Goal: Information Seeking & Learning: Find specific fact

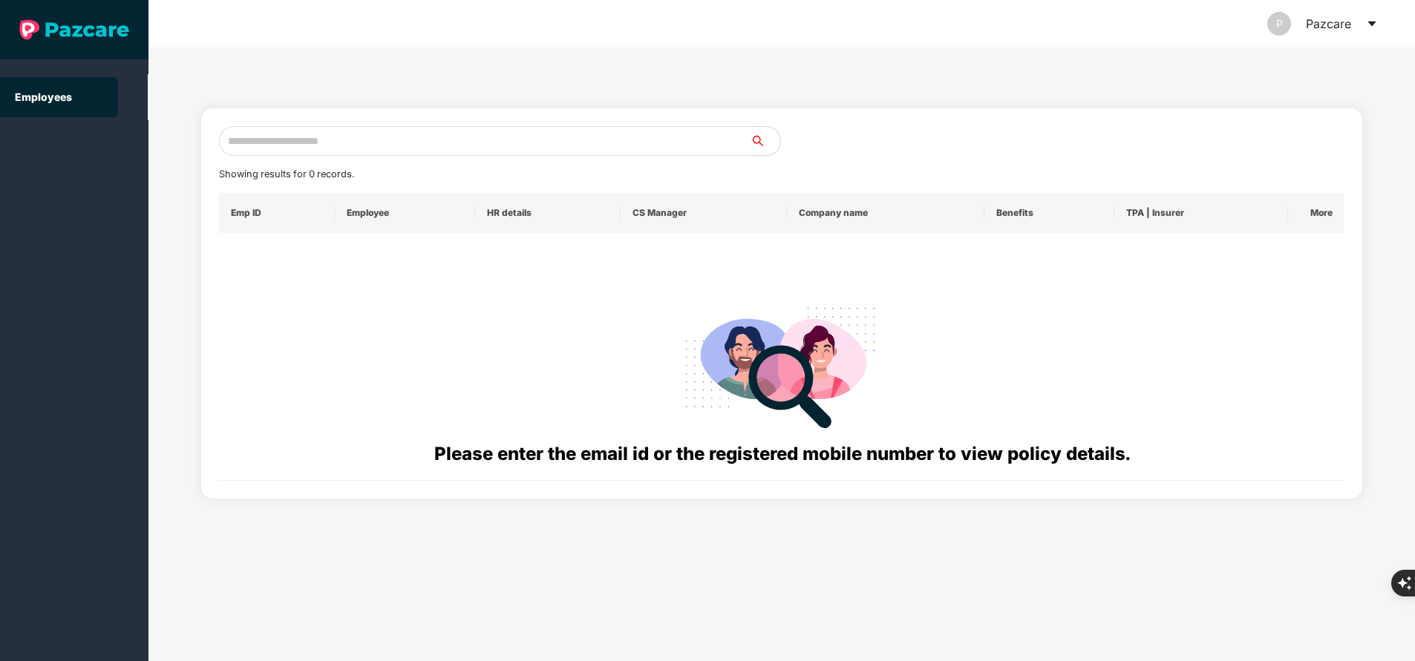
click at [407, 136] on input "text" at bounding box center [484, 141] width 531 height 30
paste input "**********"
click at [429, 146] on input "**********" at bounding box center [484, 141] width 531 height 30
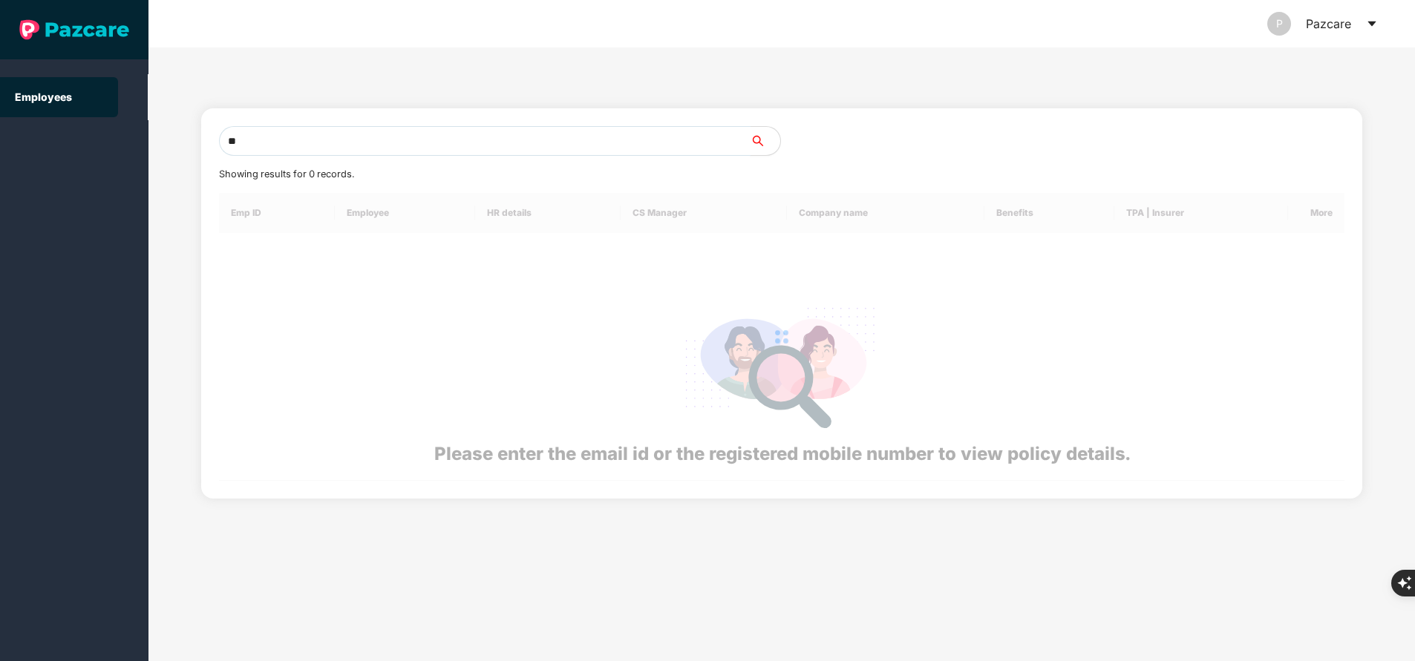
type input "*"
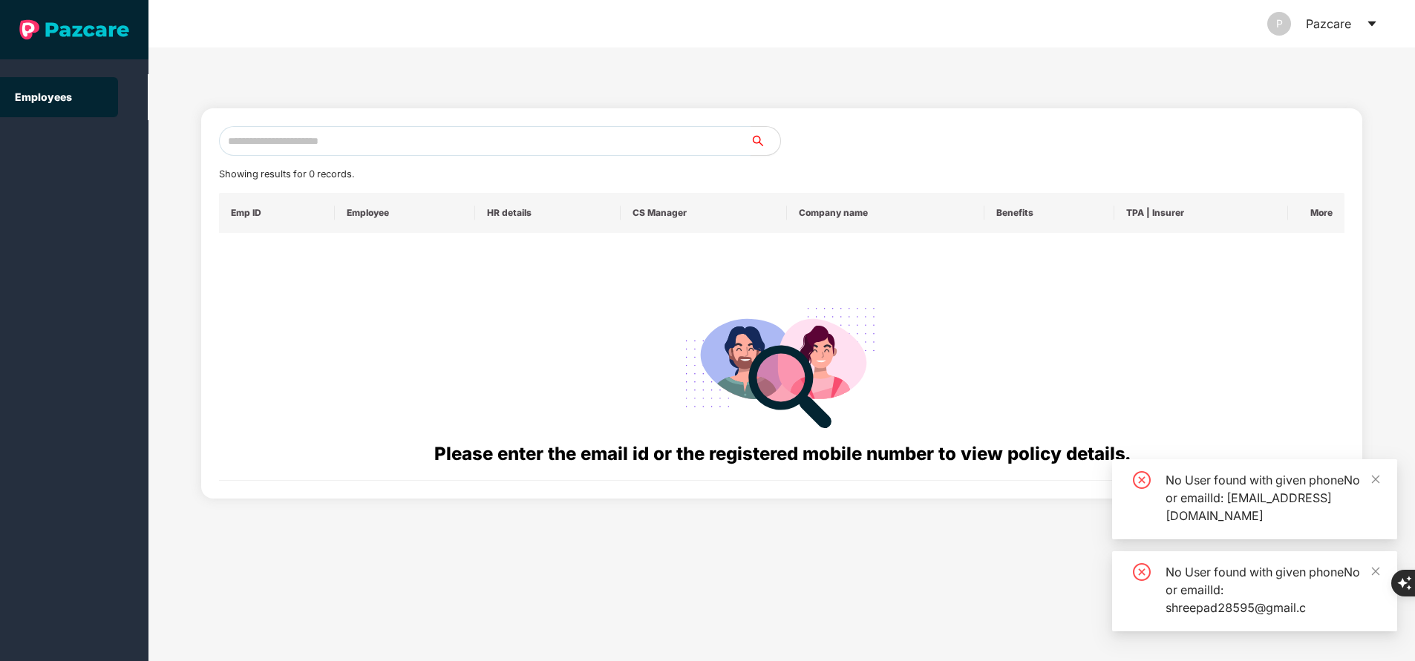
paste input "**********"
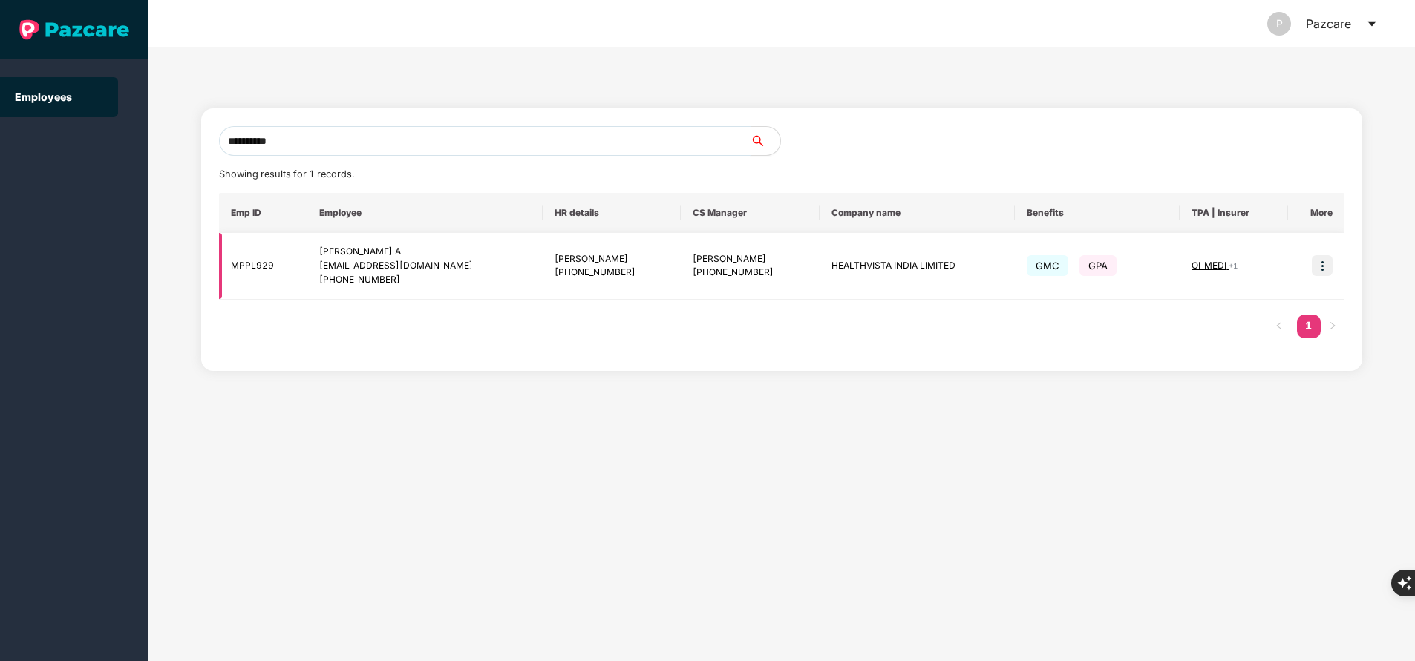
type input "**********"
click at [1323, 267] on img at bounding box center [1321, 265] width 21 height 21
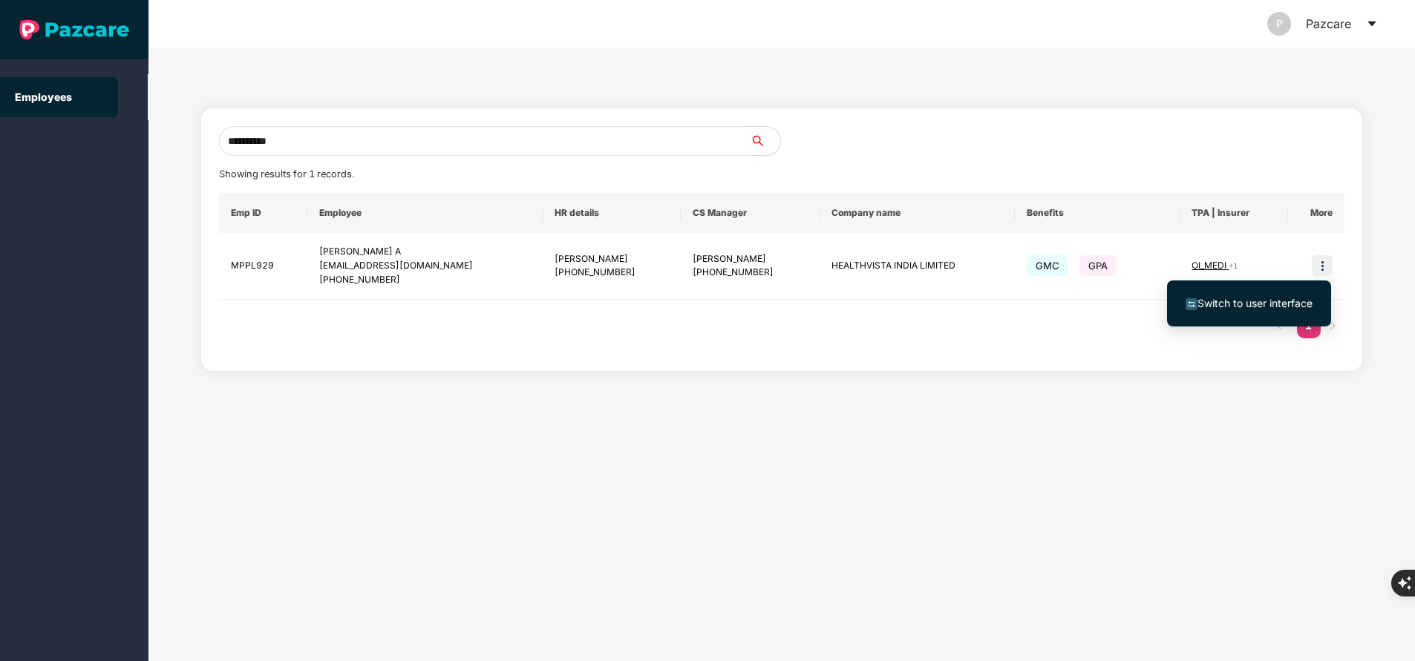
click at [1255, 310] on span "Switch to user interface" at bounding box center [1248, 303] width 127 height 16
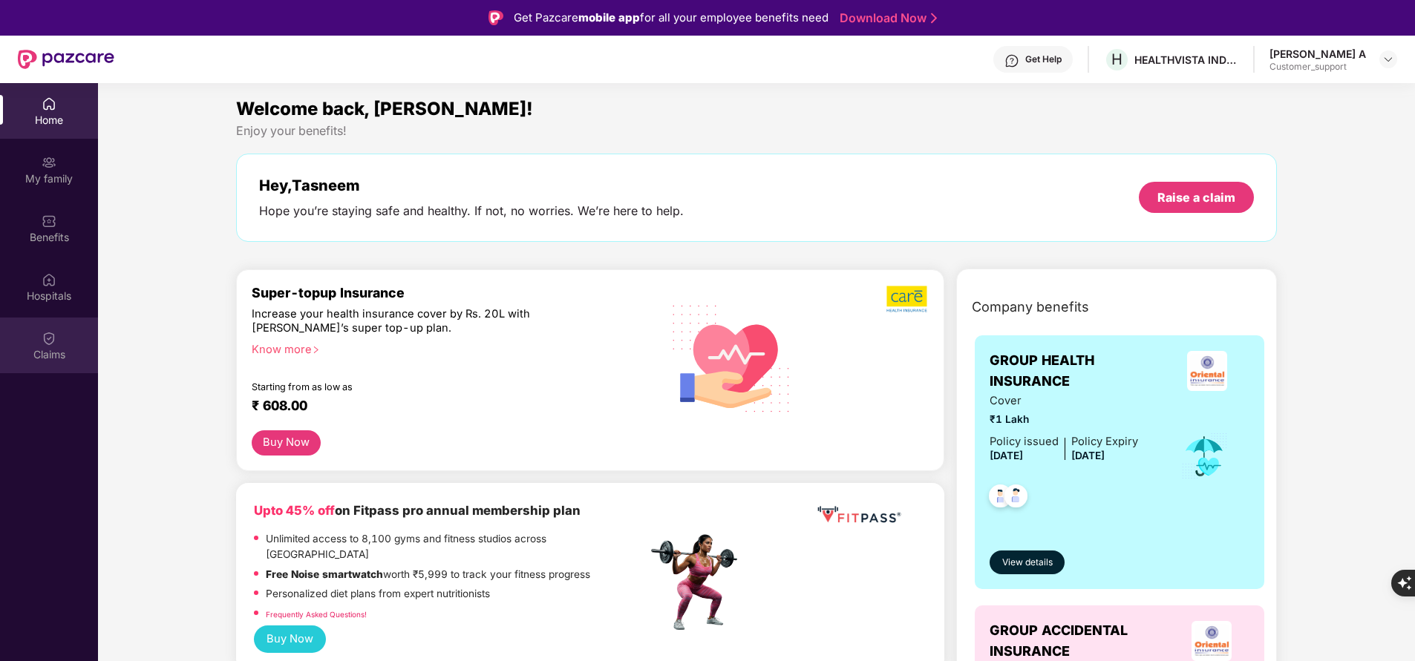
click at [51, 365] on div "Claims" at bounding box center [49, 346] width 98 height 56
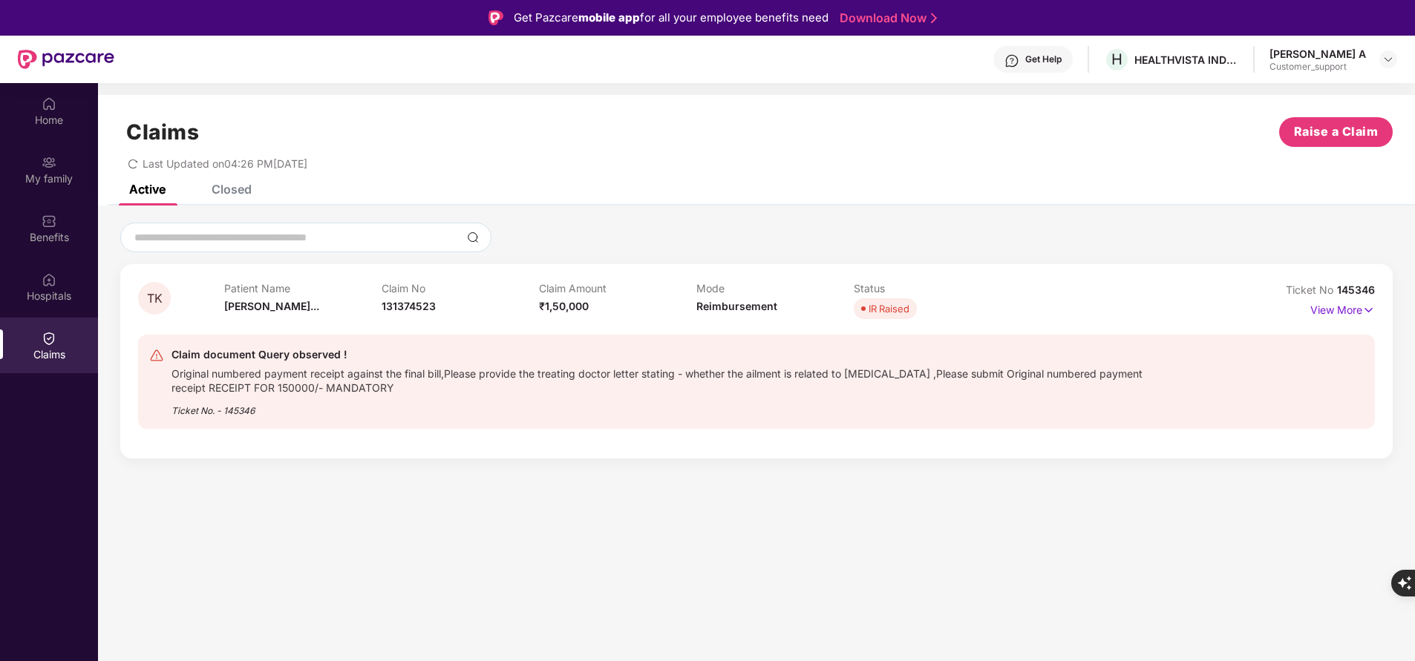
scroll to position [83, 0]
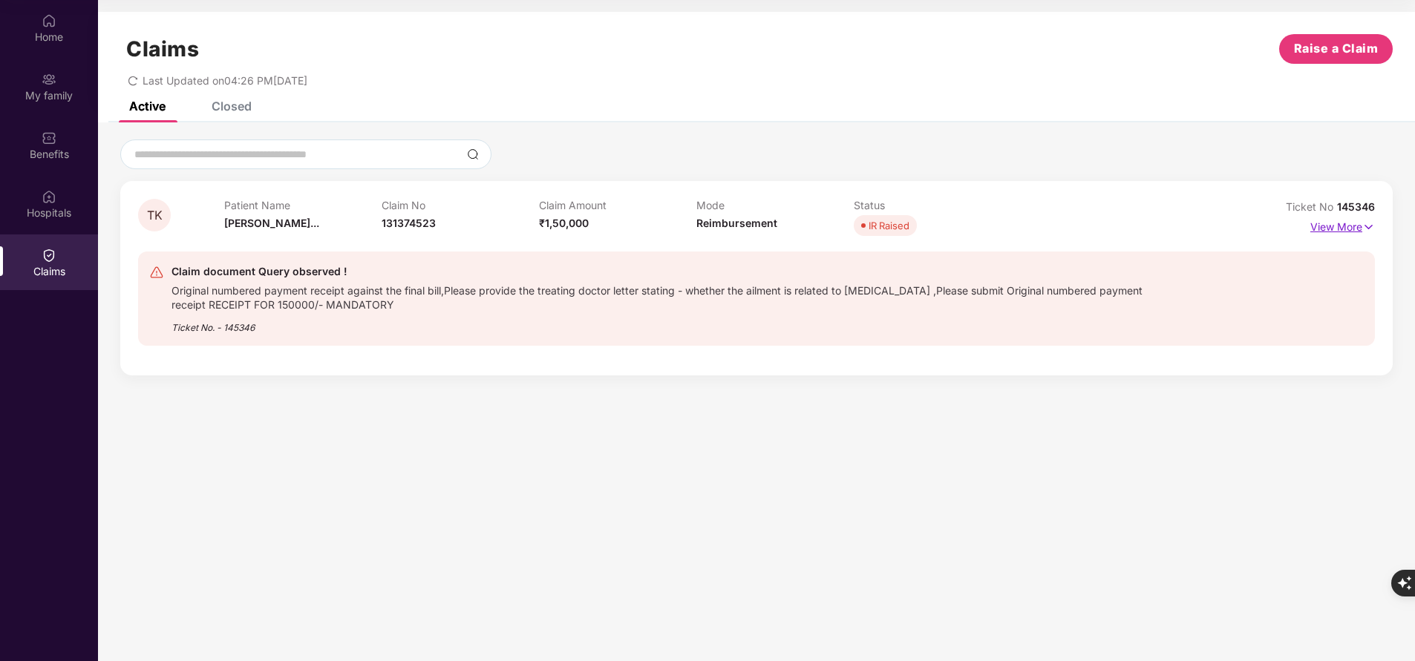
click at [1331, 227] on p "View More" at bounding box center [1342, 225] width 65 height 20
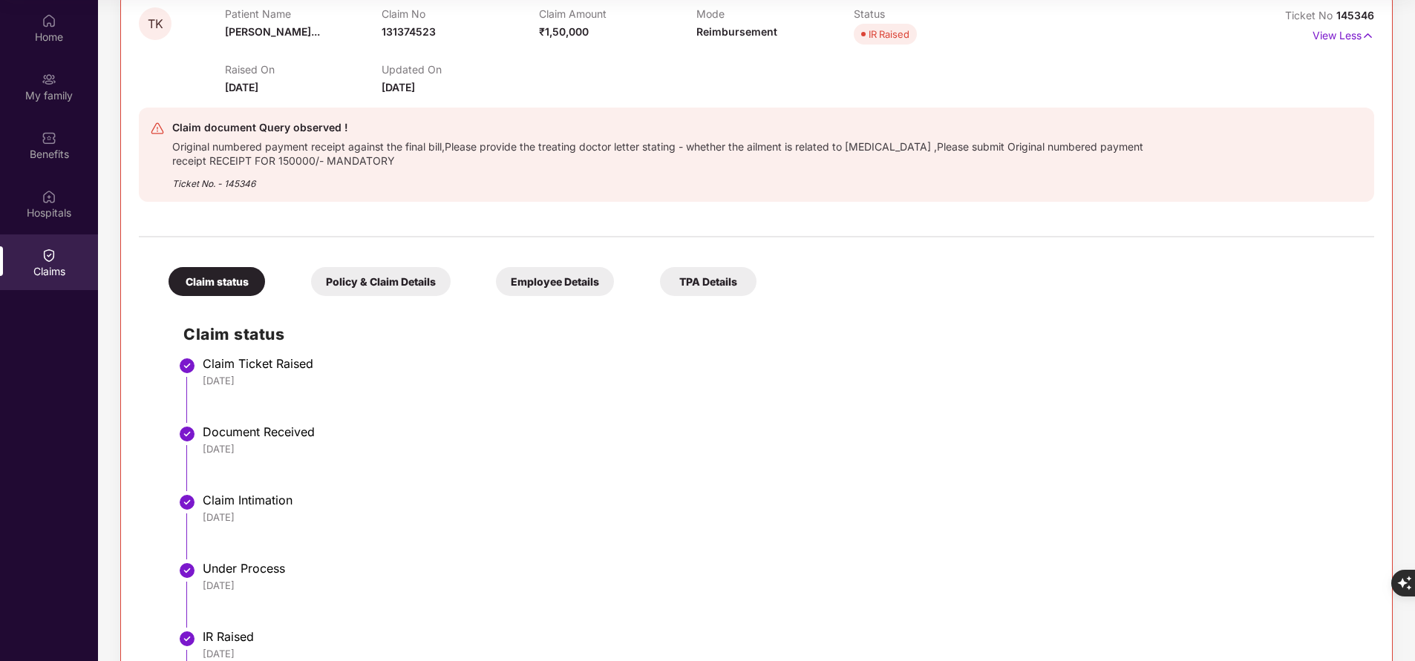
scroll to position [0, 0]
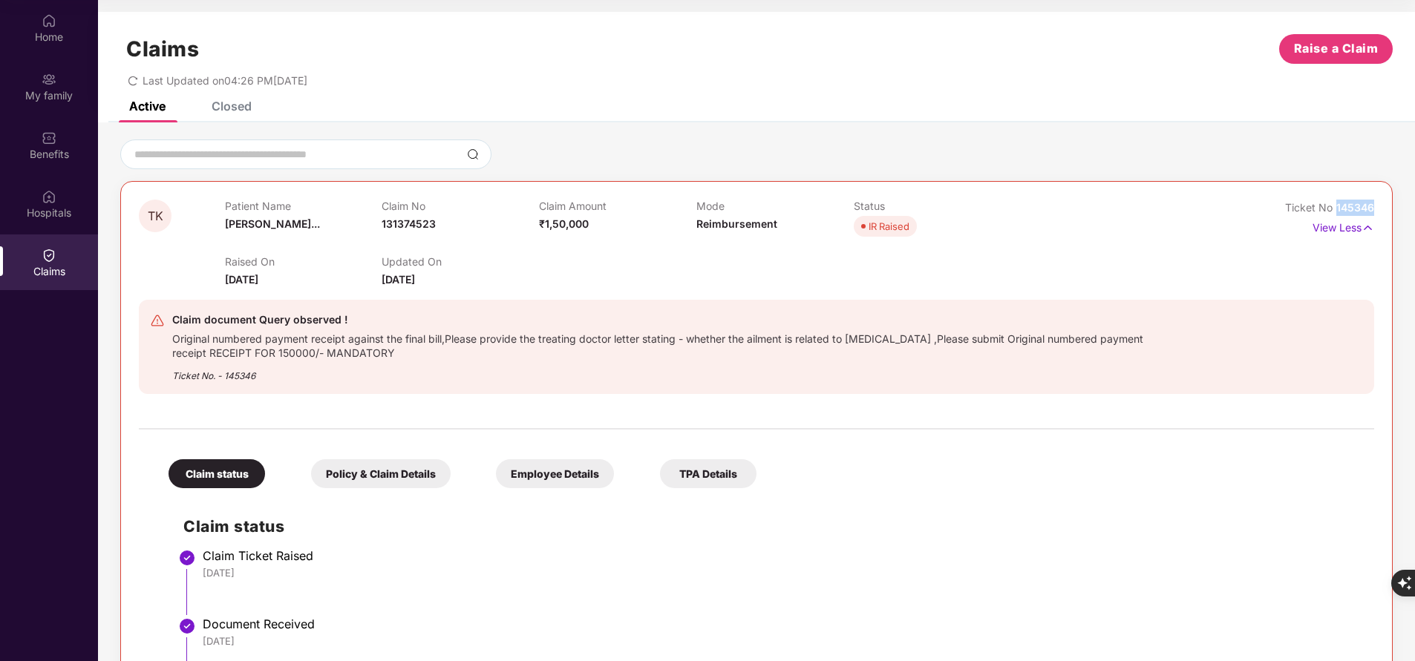
drag, startPoint x: 1337, startPoint y: 209, endPoint x: 1413, endPoint y: 205, distance: 76.6
click at [1413, 205] on div "Home My family Benefits Hospitals Claims Claims Raise a Claim Last Updated on 0…" at bounding box center [707, 330] width 1415 height 661
copy span "145346"
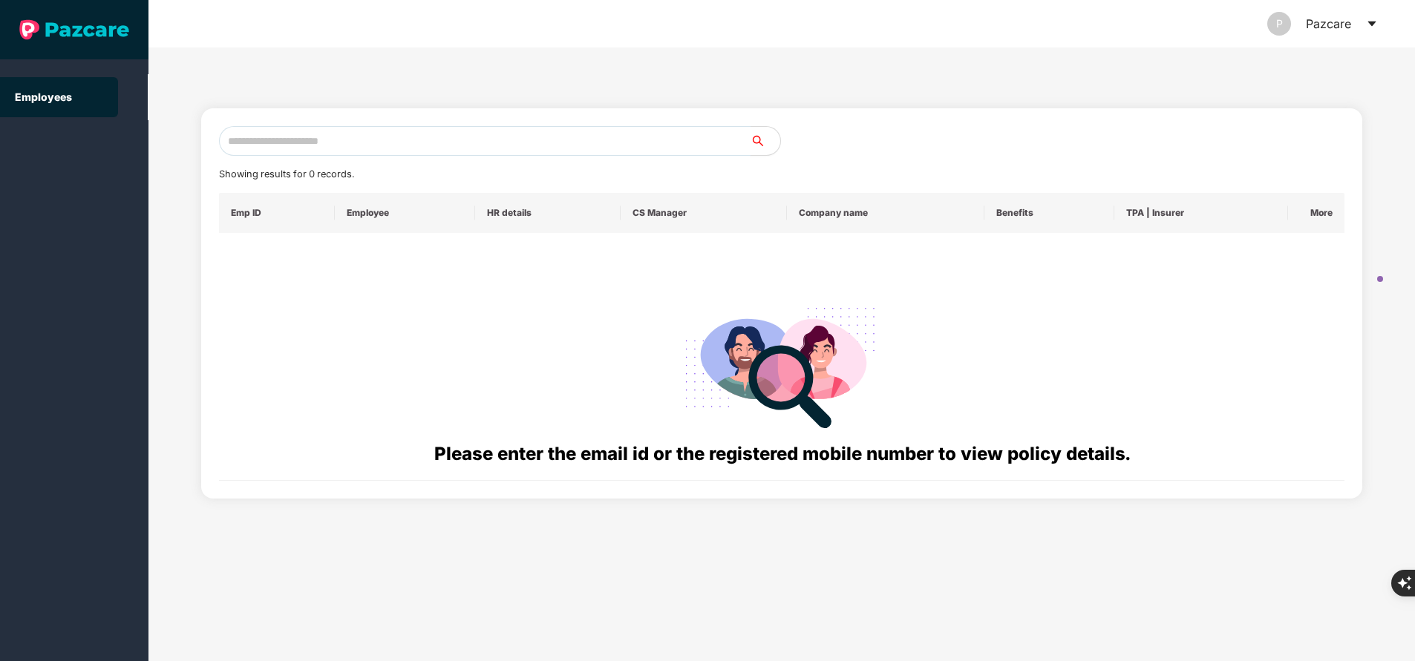
click at [393, 140] on input "text" at bounding box center [484, 141] width 531 height 30
paste input "**********"
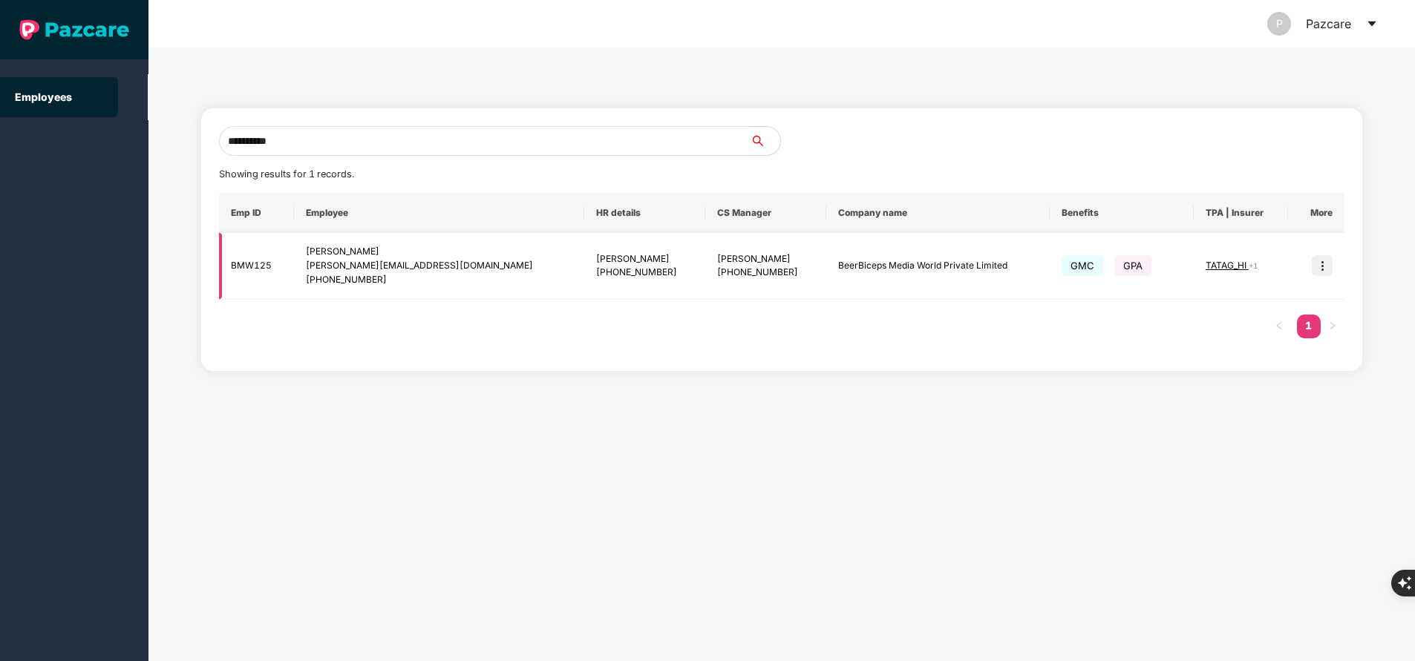
type input "**********"
click at [1326, 267] on img at bounding box center [1321, 265] width 21 height 21
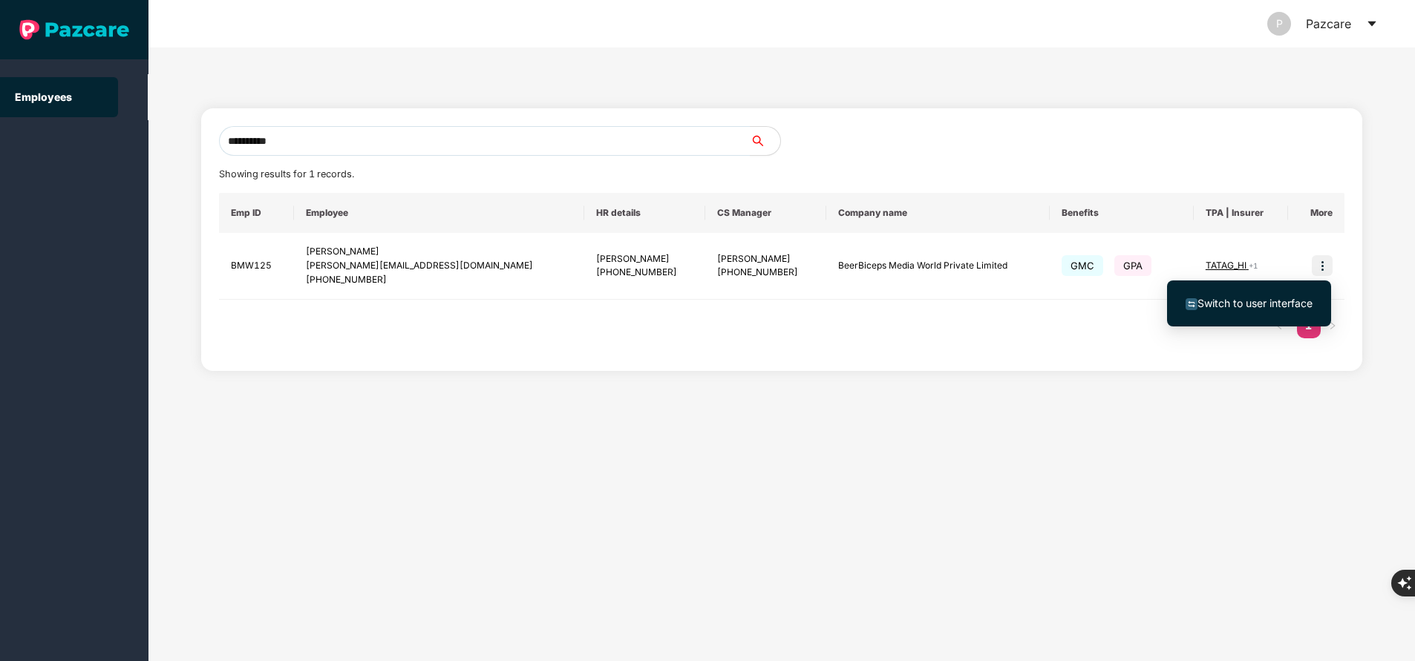
click at [1259, 299] on span "Switch to user interface" at bounding box center [1254, 303] width 115 height 13
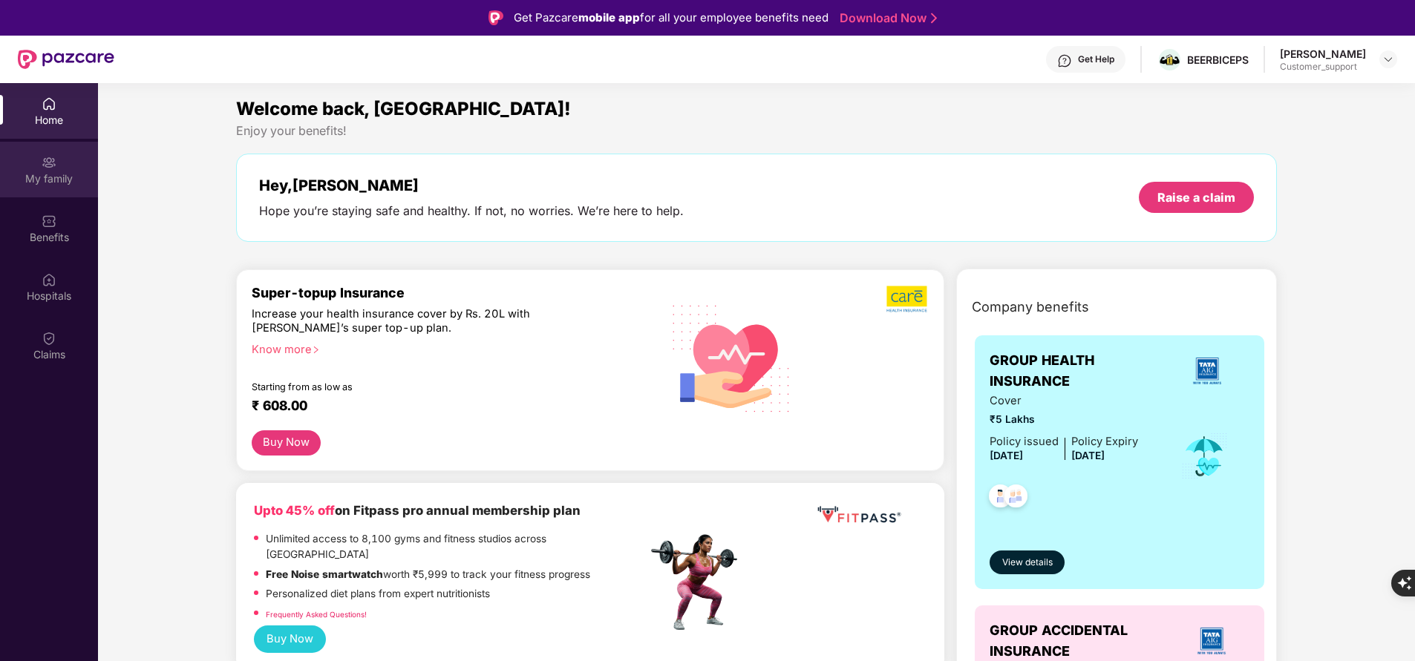
click at [47, 177] on div "My family" at bounding box center [49, 178] width 98 height 15
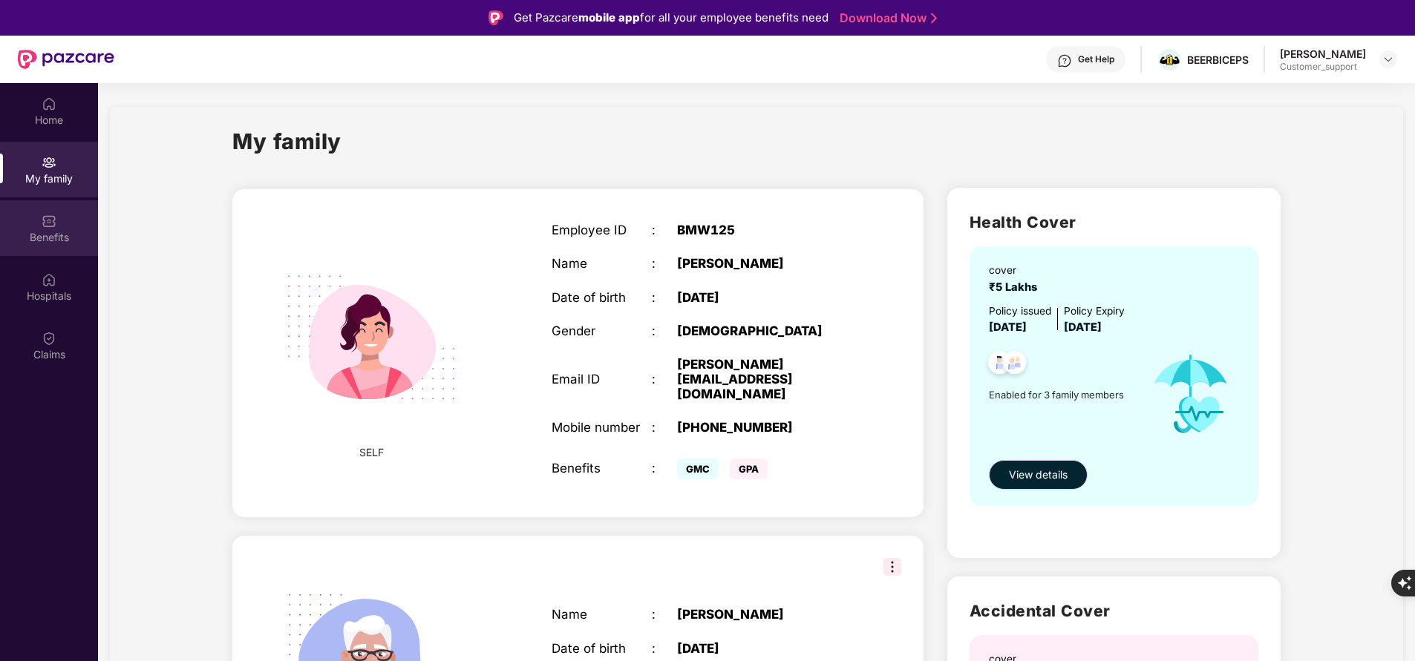
click at [56, 226] on img at bounding box center [49, 221] width 15 height 15
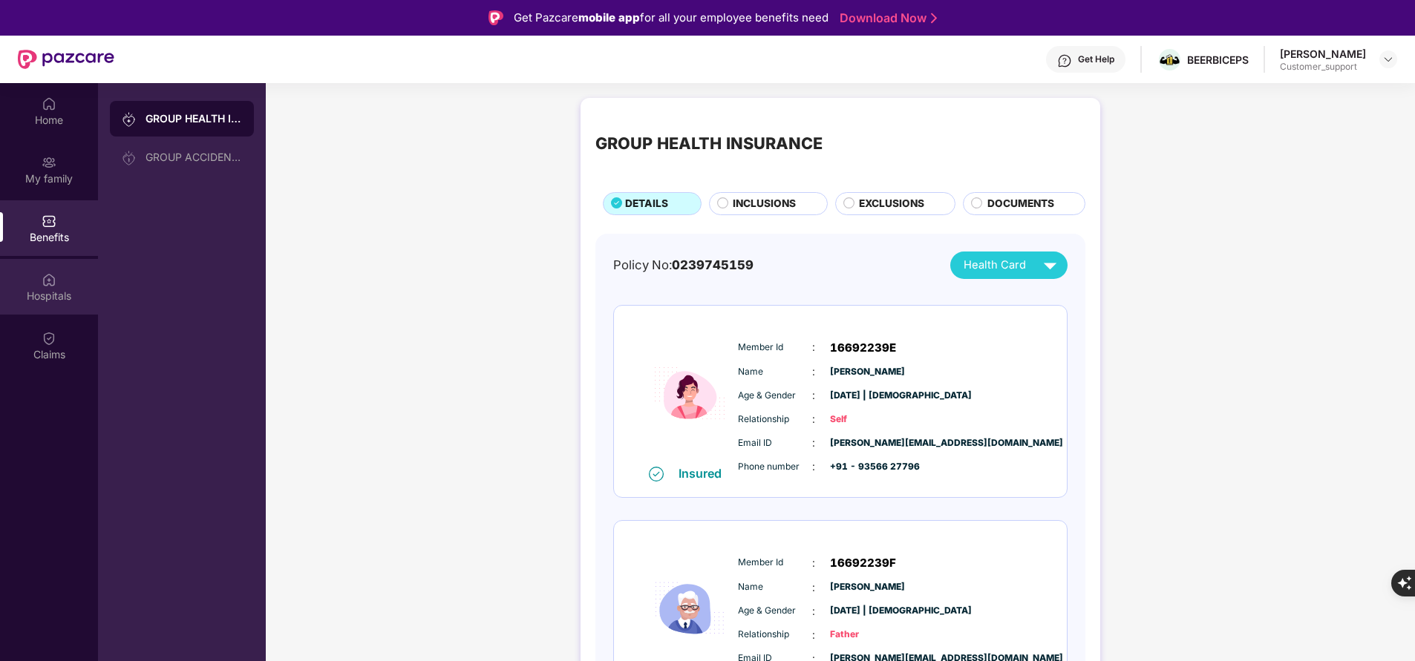
click at [59, 286] on div "Hospitals" at bounding box center [49, 287] width 98 height 56
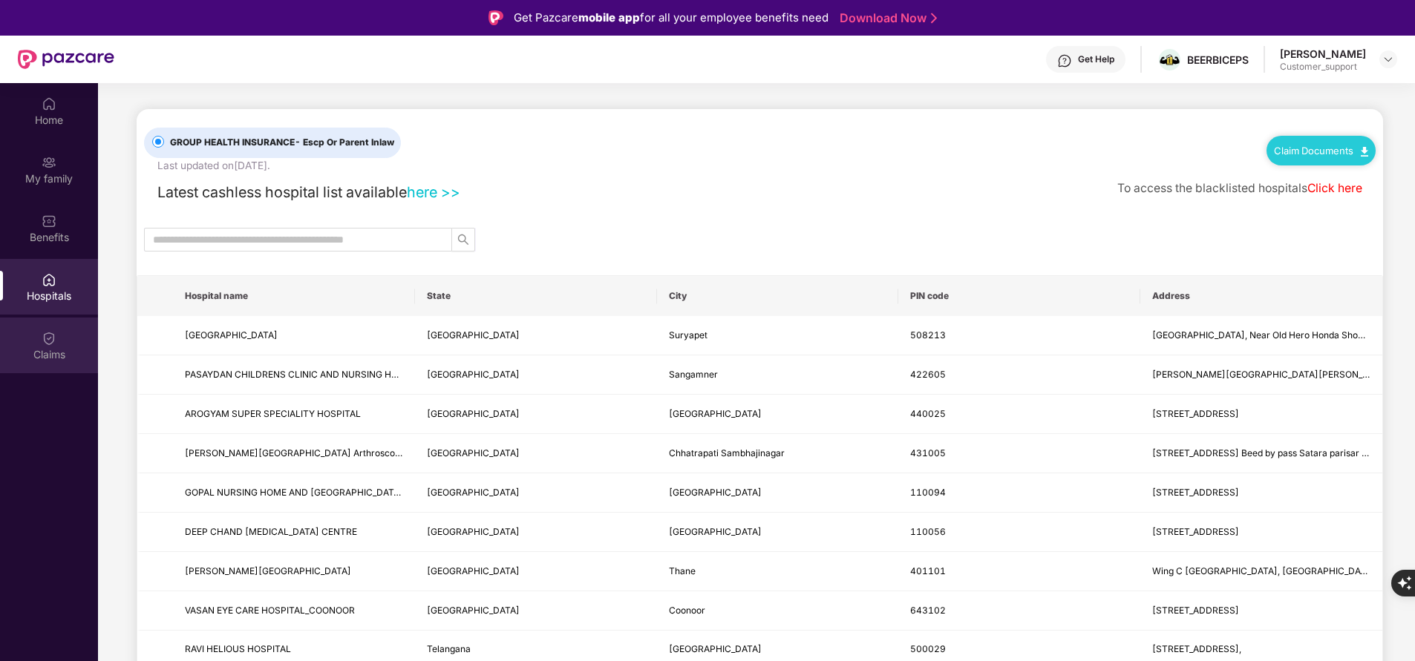
click at [59, 354] on div "Claims" at bounding box center [49, 354] width 98 height 15
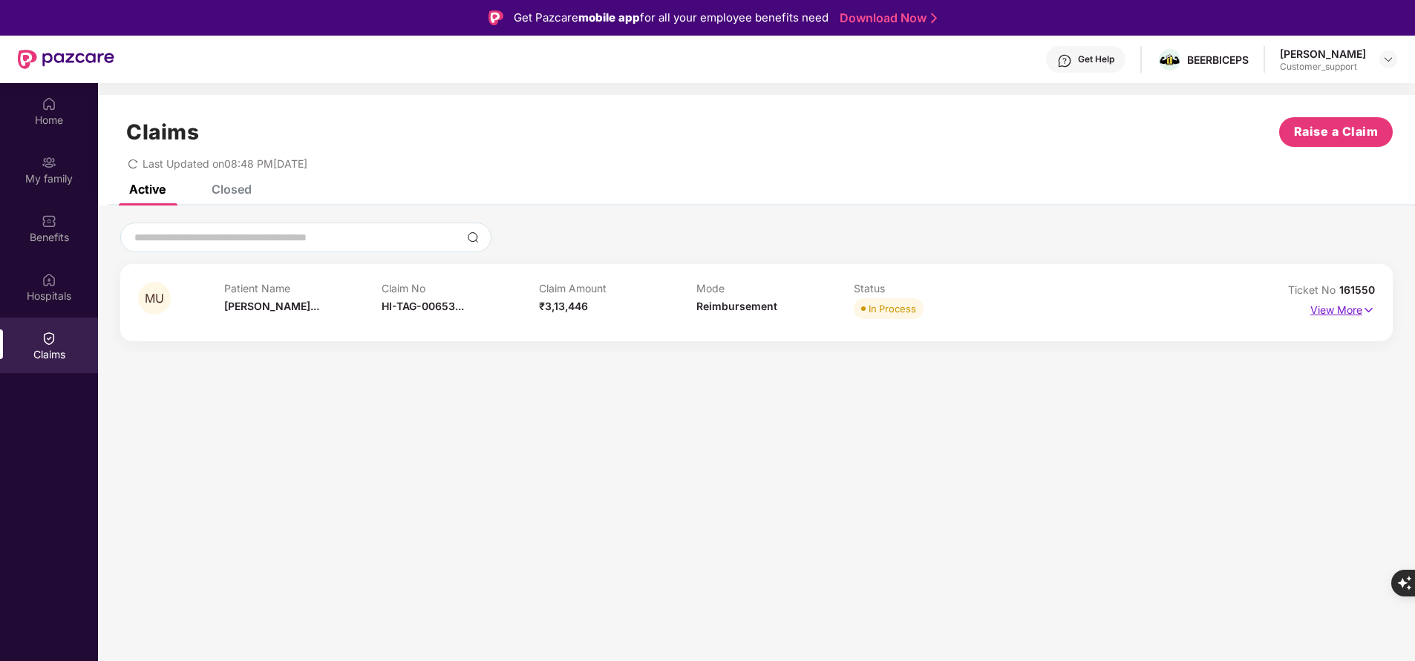
click at [1357, 307] on p "View More" at bounding box center [1342, 308] width 65 height 20
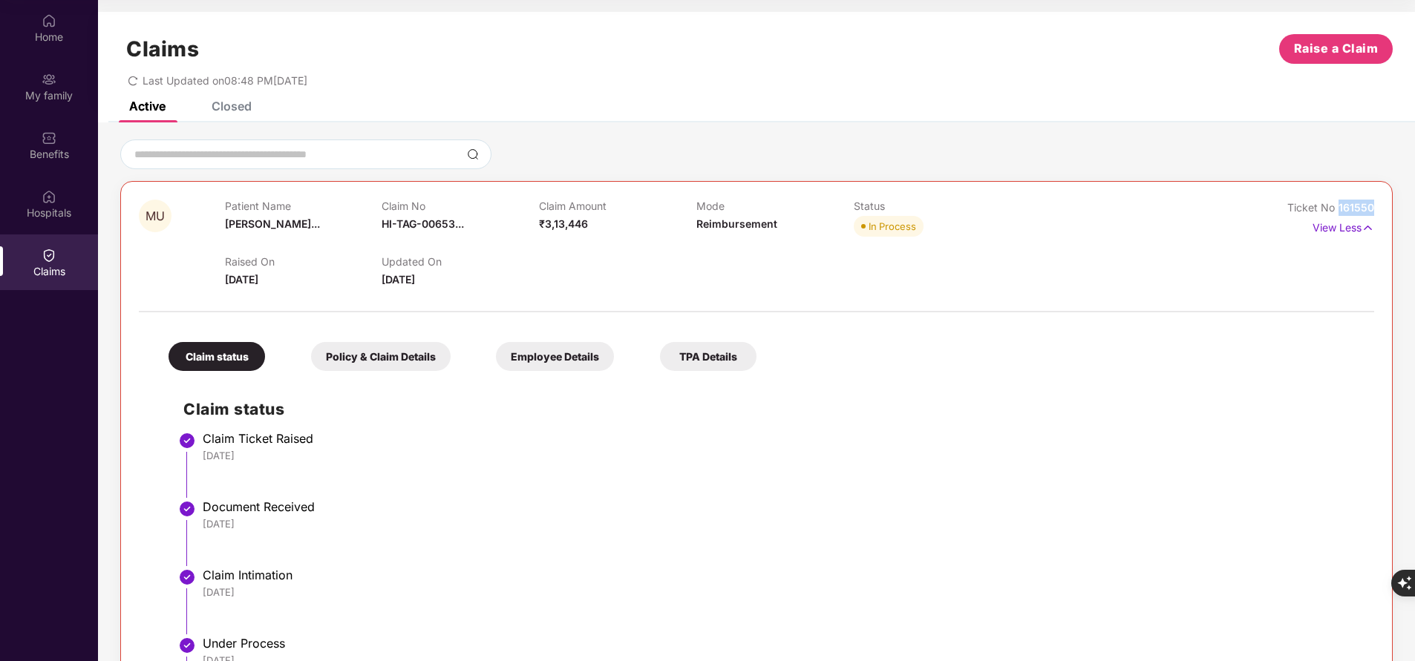
drag, startPoint x: 1339, startPoint y: 203, endPoint x: 1410, endPoint y: 214, distance: 72.2
click at [1410, 214] on div "MU Patient Name [PERSON_NAME]... Claim No HI-TAG-00653... Claim Amount ₹3,13,44…" at bounding box center [756, 548] width 1317 height 816
copy span "161550"
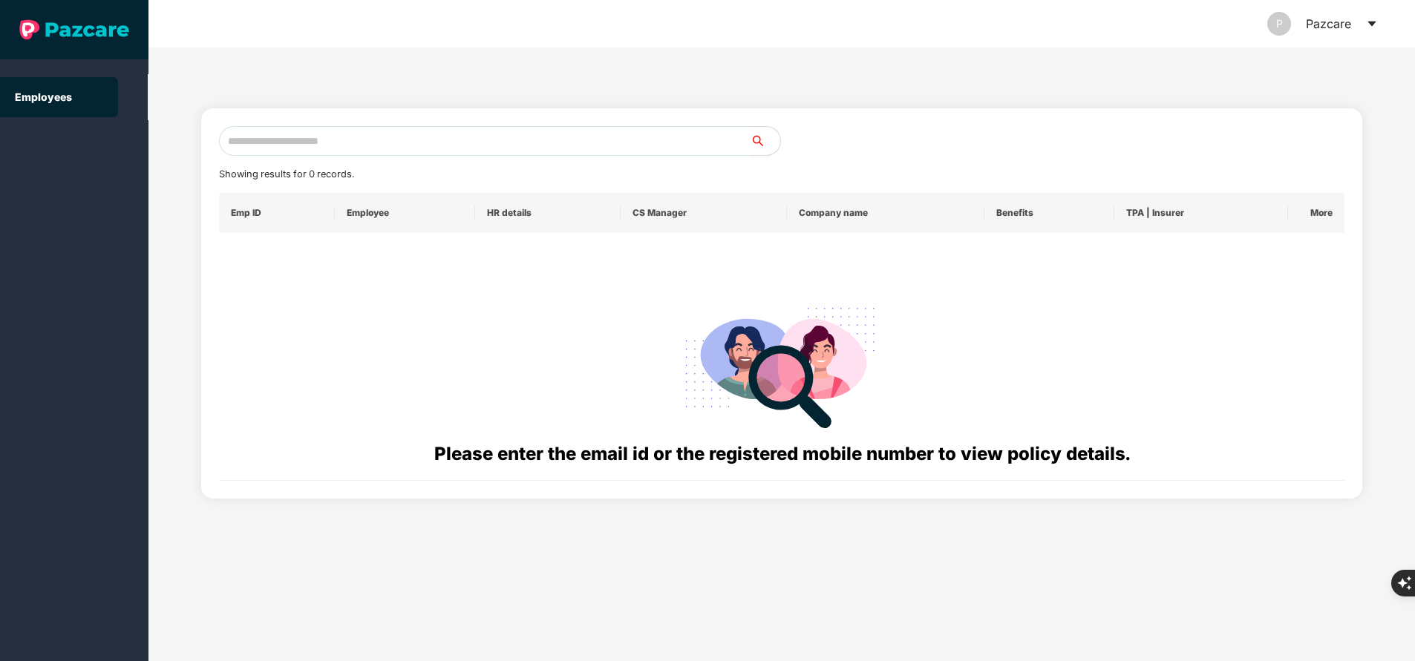
click at [357, 133] on input "text" at bounding box center [484, 141] width 531 height 30
paste input "**********"
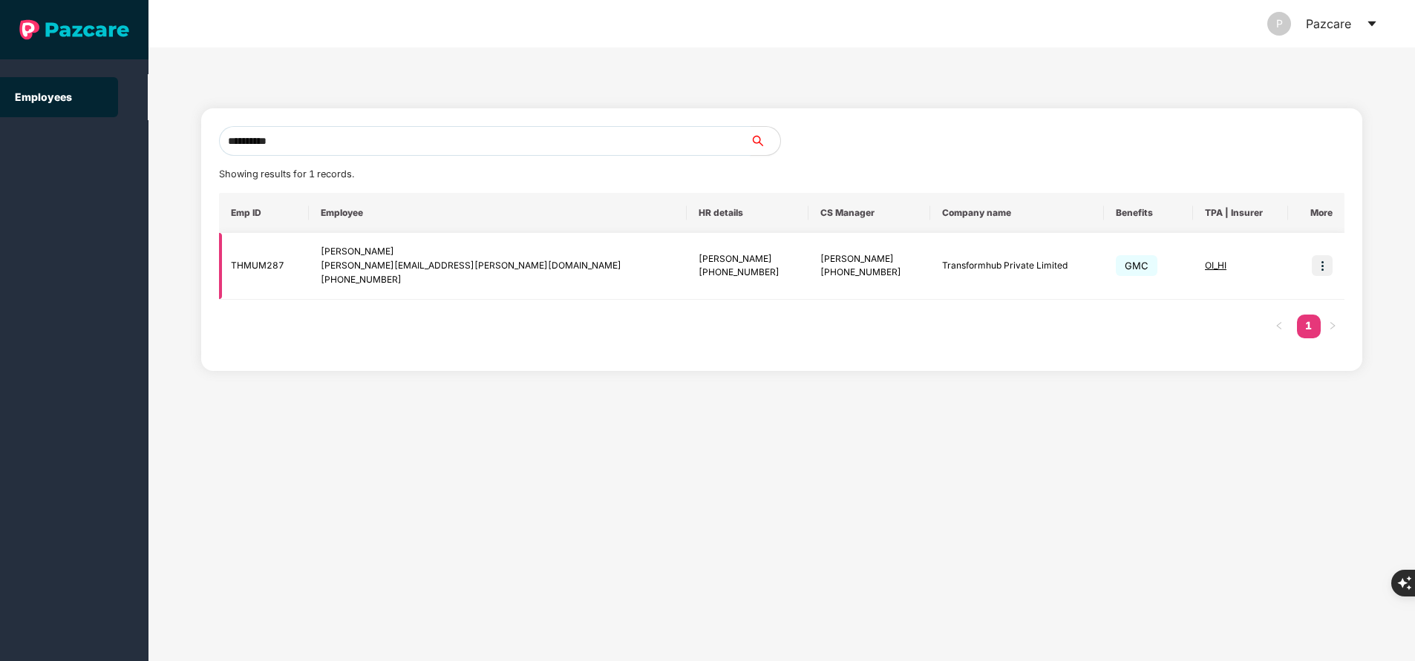
type input "**********"
click at [1326, 267] on img at bounding box center [1321, 265] width 21 height 21
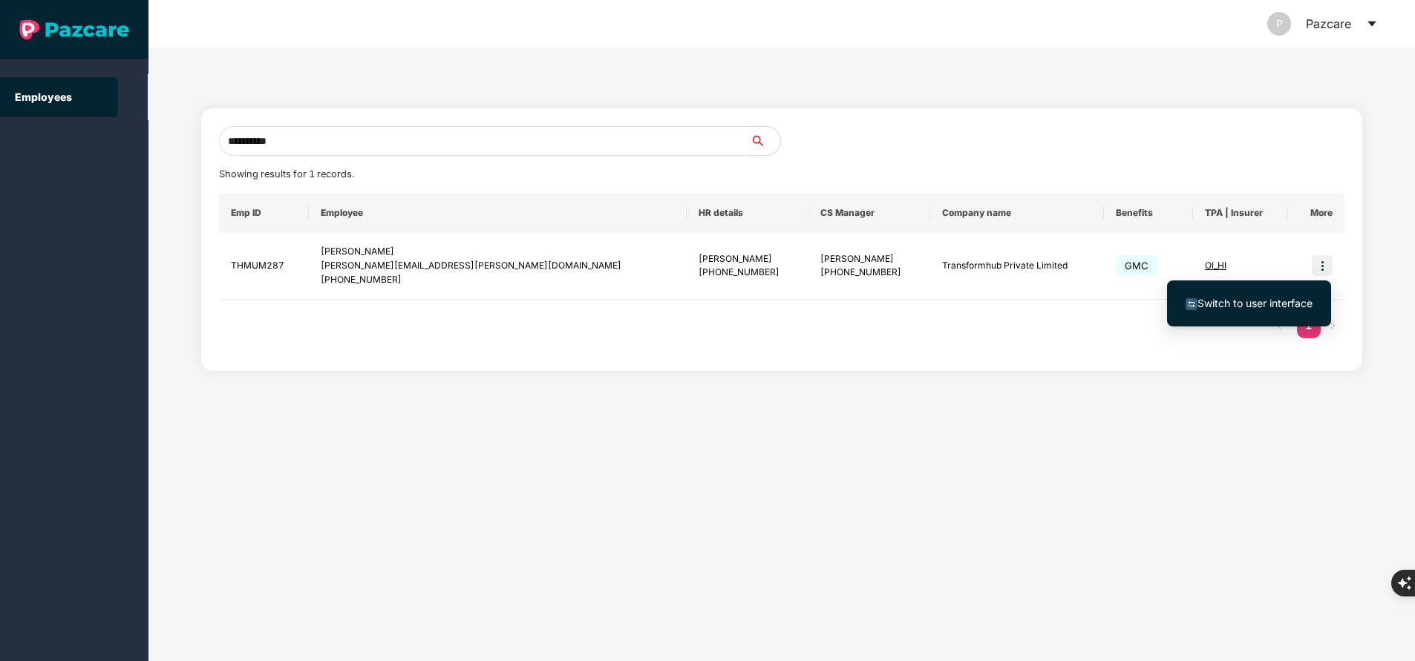
click at [1235, 295] on span "Switch to user interface" at bounding box center [1248, 303] width 127 height 16
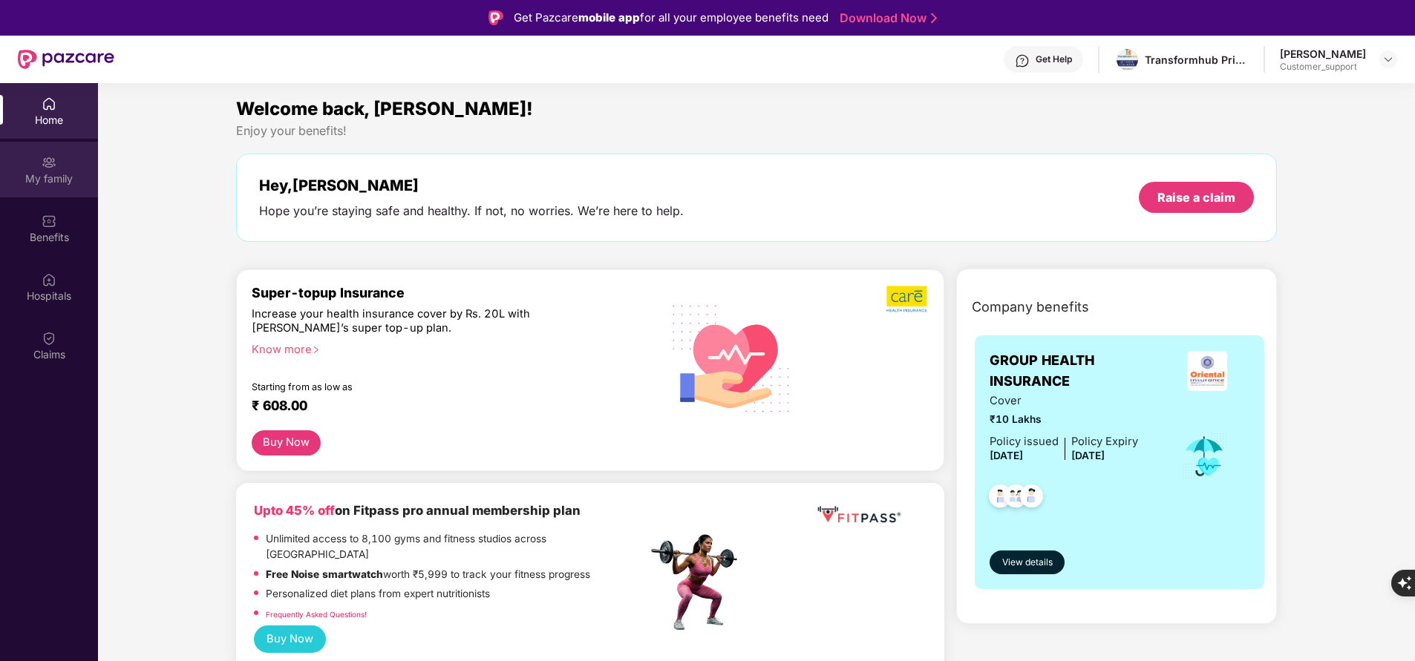
click at [48, 179] on div "My family" at bounding box center [49, 178] width 98 height 15
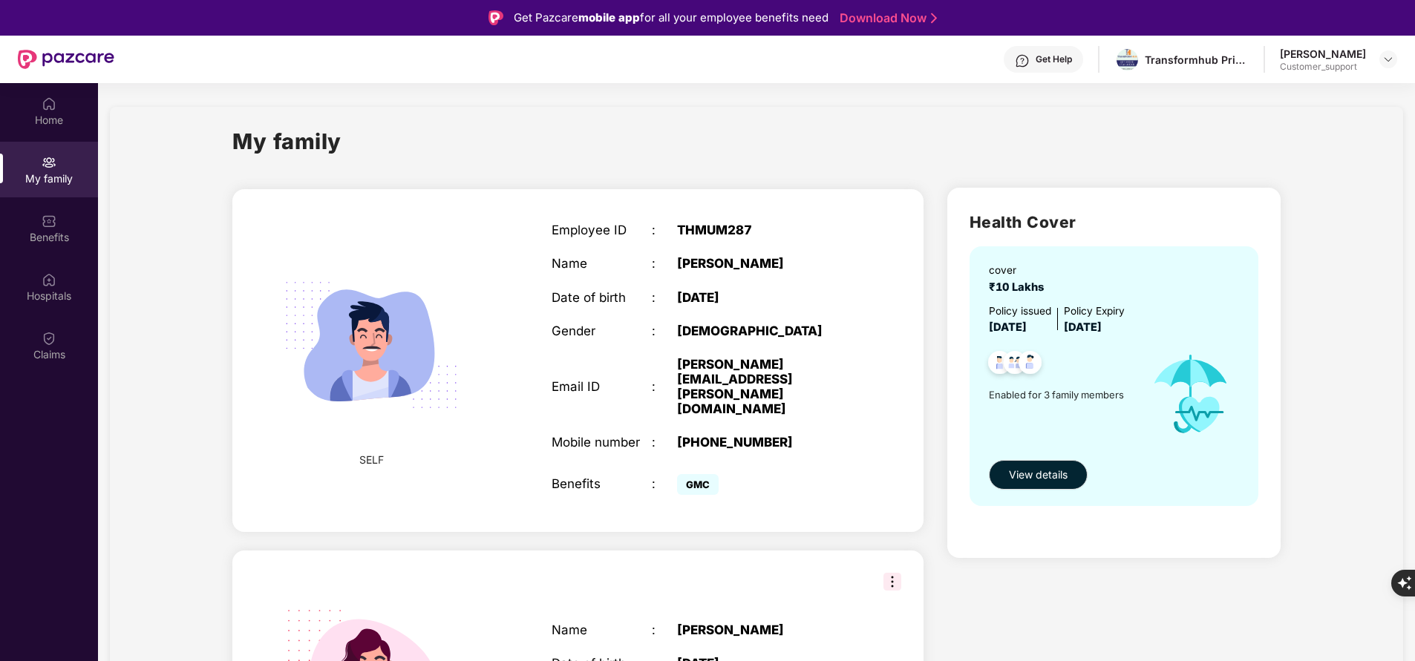
scroll to position [404, 0]
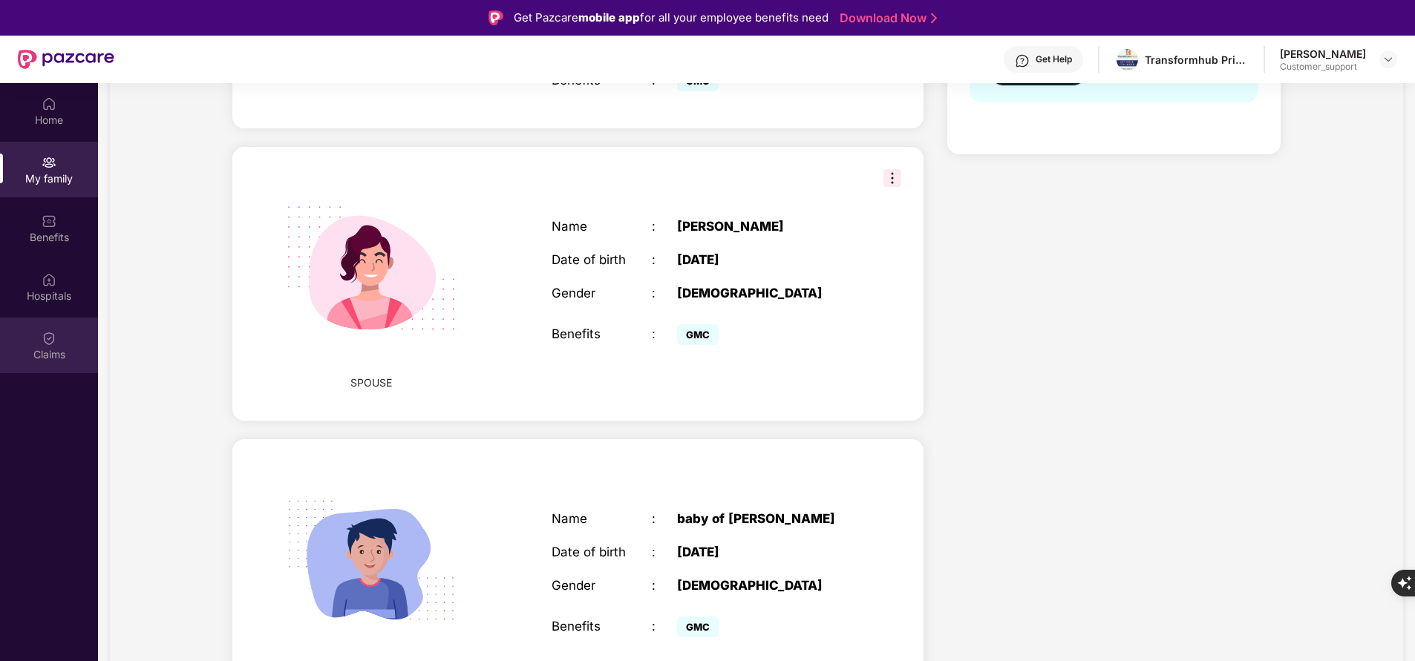
click at [53, 346] on div "Claims" at bounding box center [49, 346] width 98 height 56
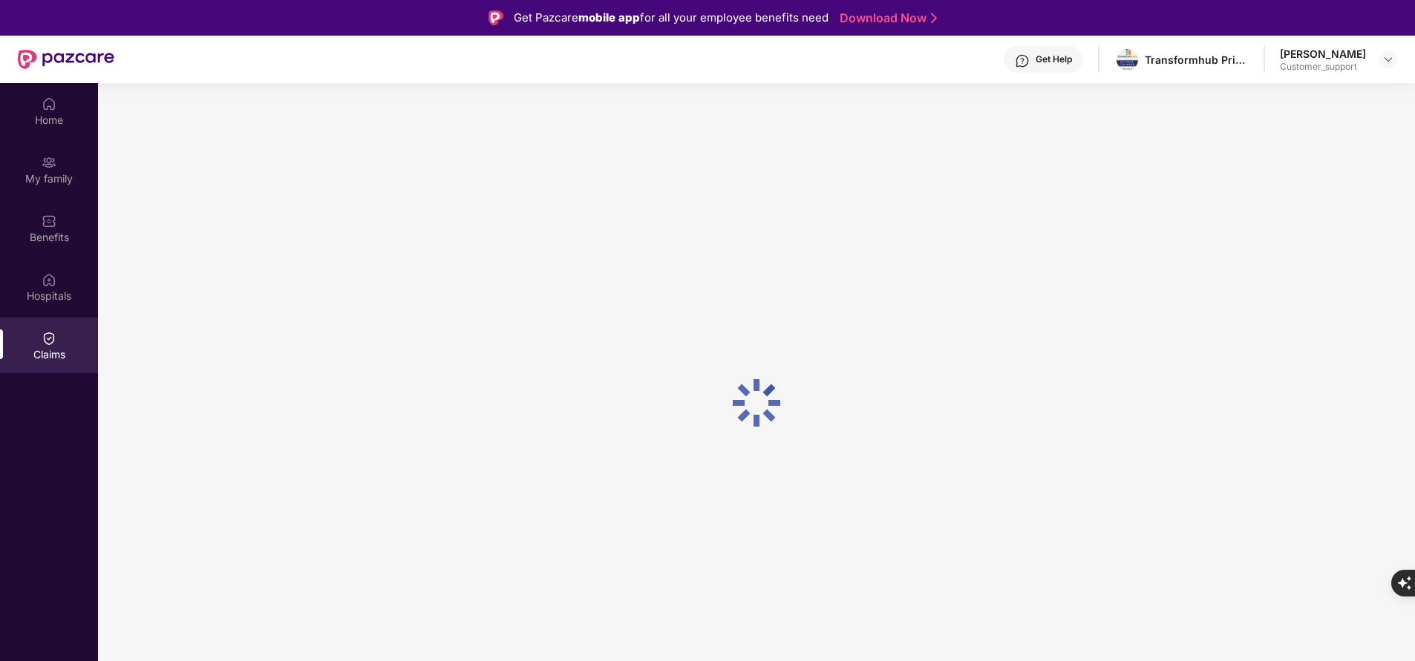
scroll to position [0, 0]
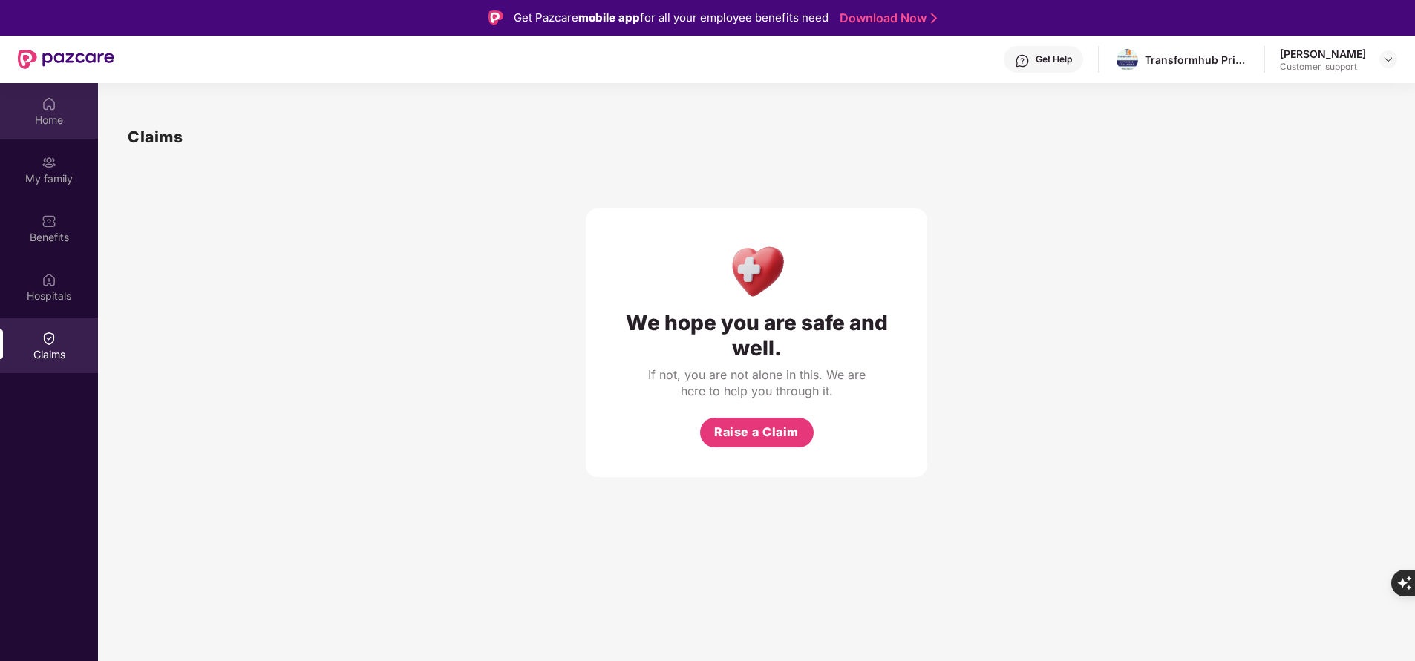
click at [72, 137] on div "Home" at bounding box center [49, 111] width 98 height 56
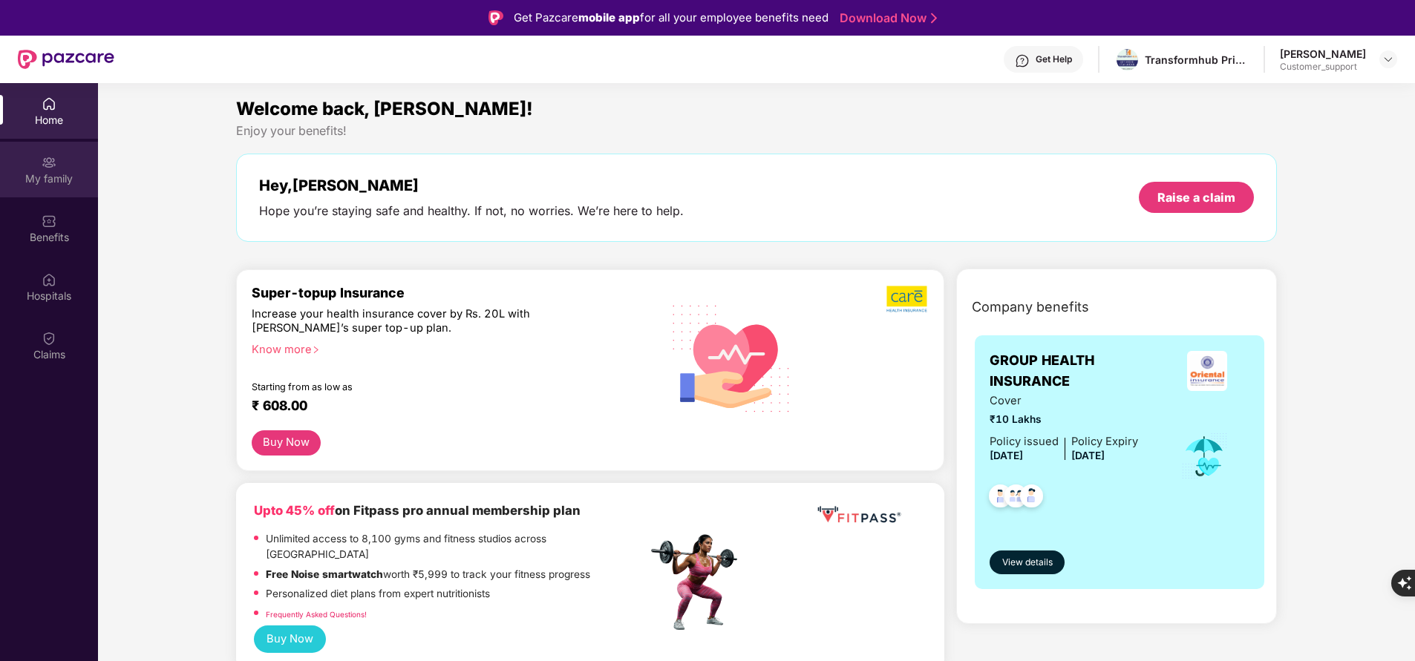
click at [58, 171] on div "My family" at bounding box center [49, 178] width 98 height 15
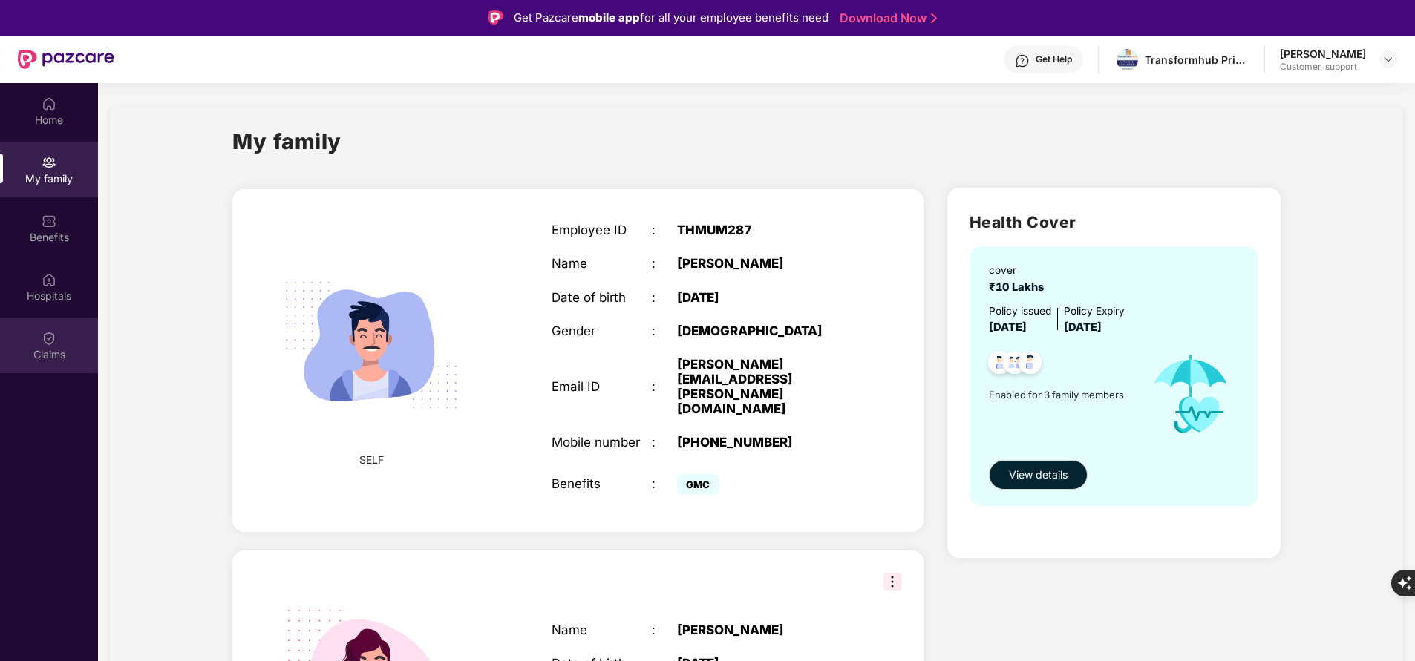
click at [70, 353] on div "Claims" at bounding box center [49, 354] width 98 height 15
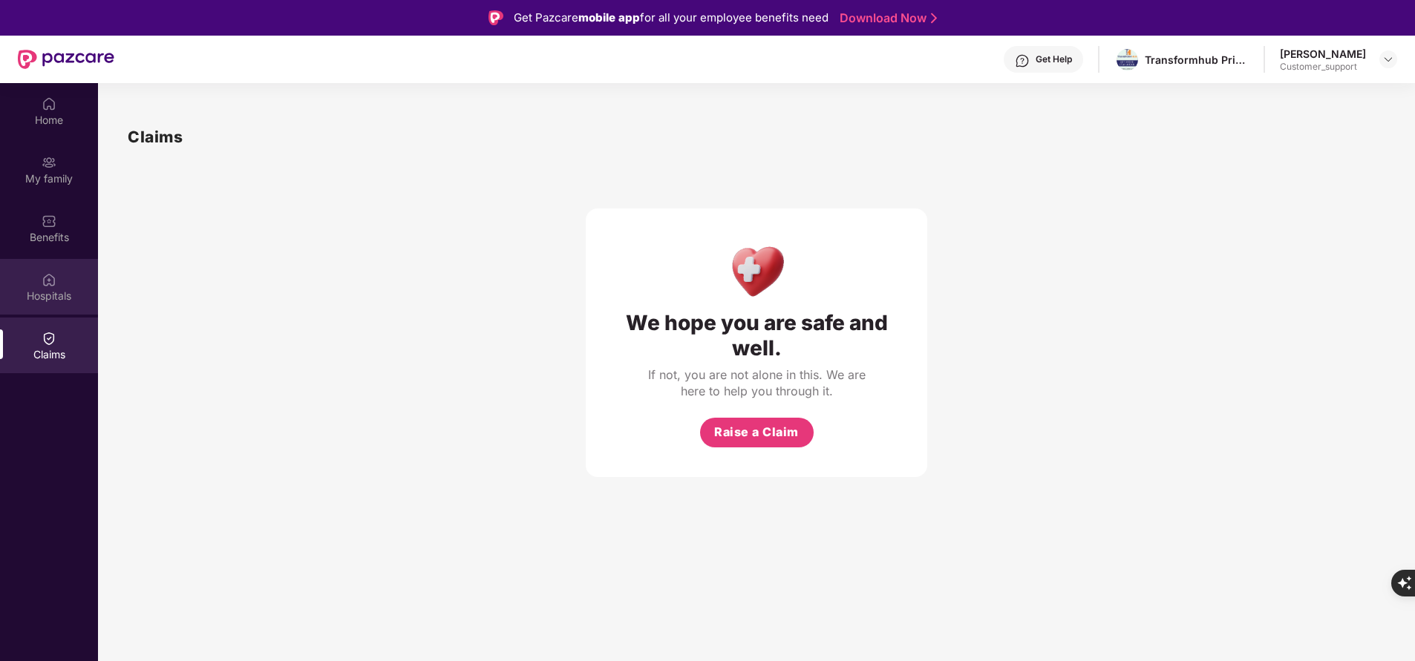
click at [38, 295] on div "Hospitals" at bounding box center [49, 296] width 98 height 15
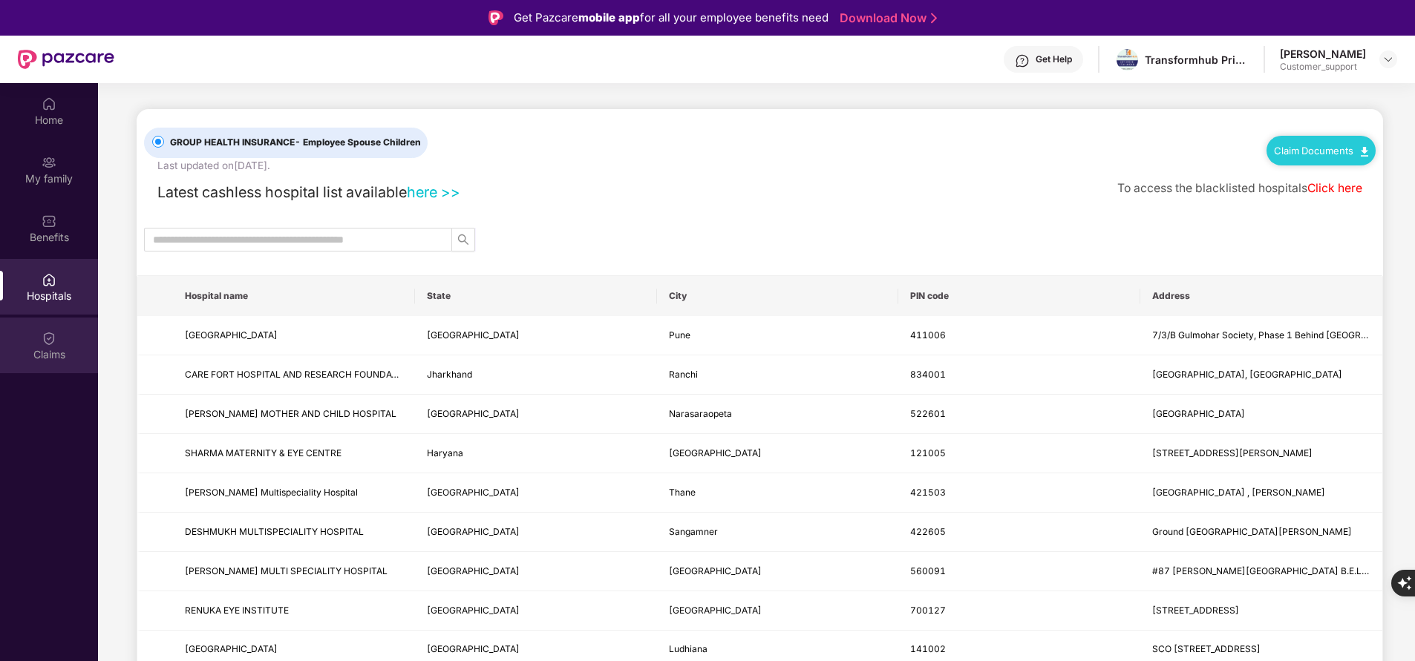
click at [48, 341] on img at bounding box center [49, 338] width 15 height 15
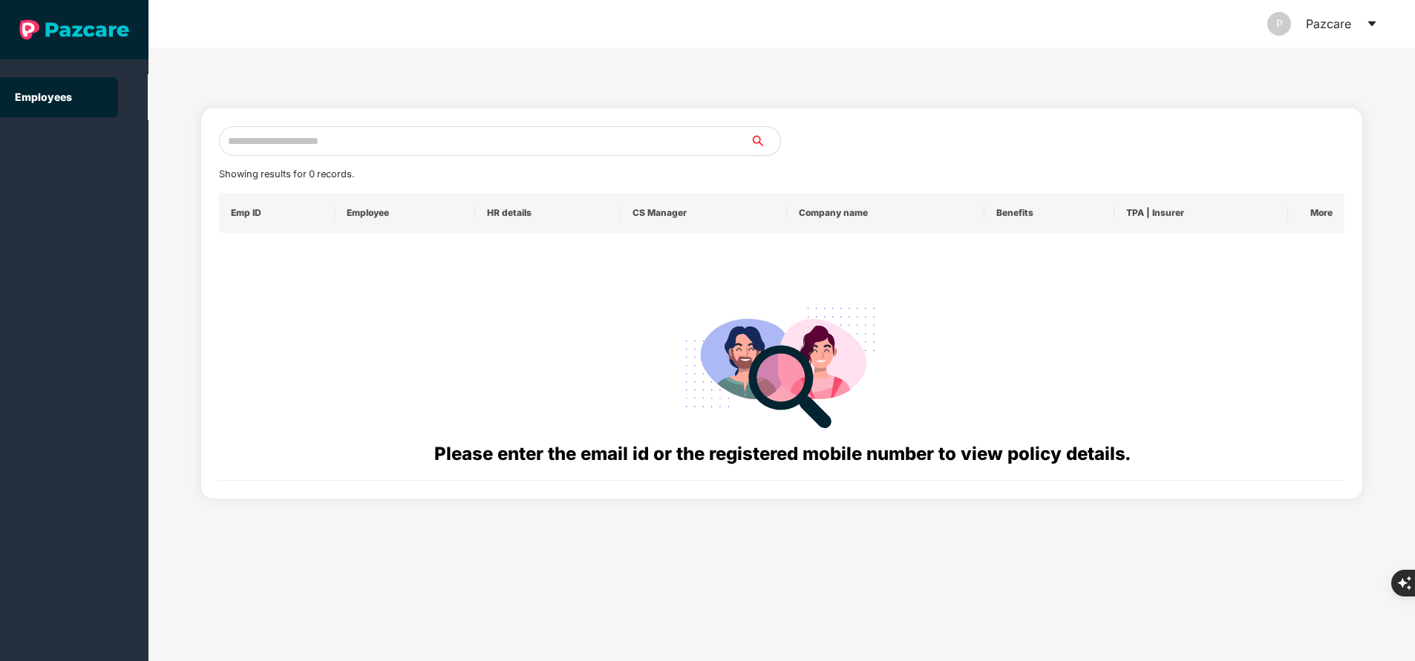
click at [268, 137] on input "text" at bounding box center [484, 141] width 531 height 30
paste input "**********"
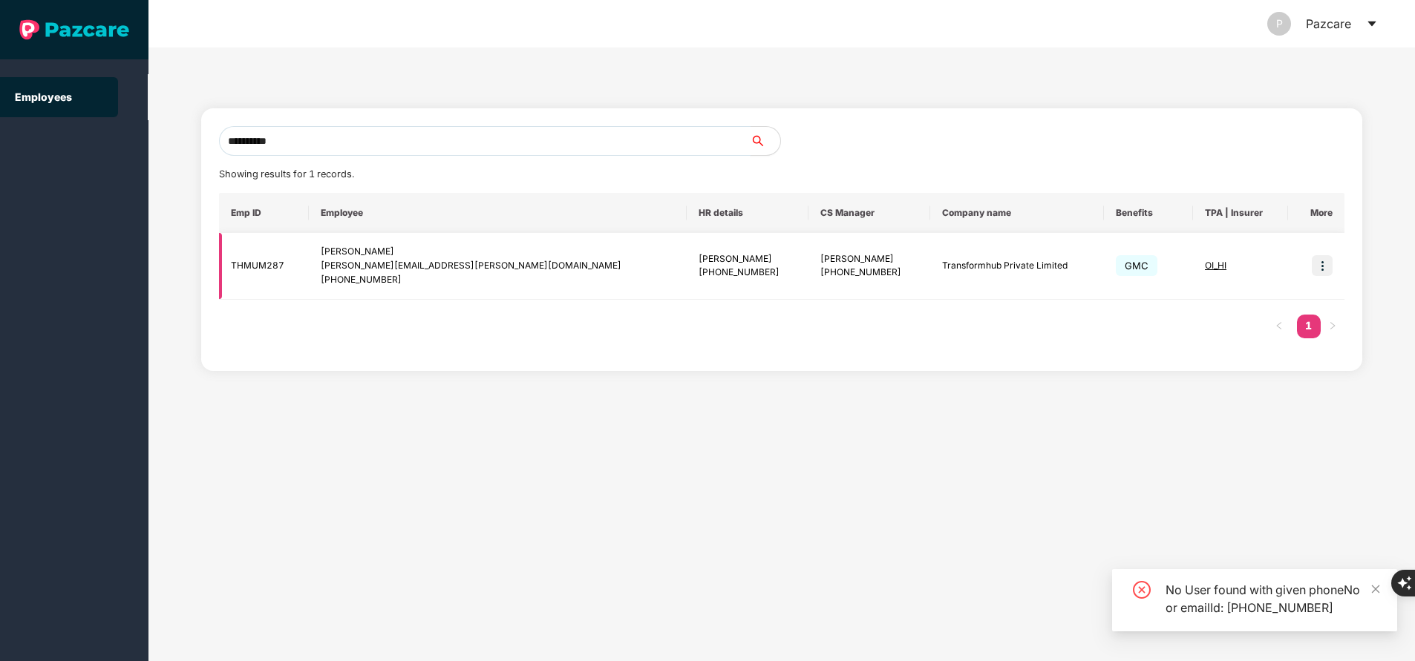
type input "**********"
click at [1325, 263] on img at bounding box center [1321, 265] width 21 height 21
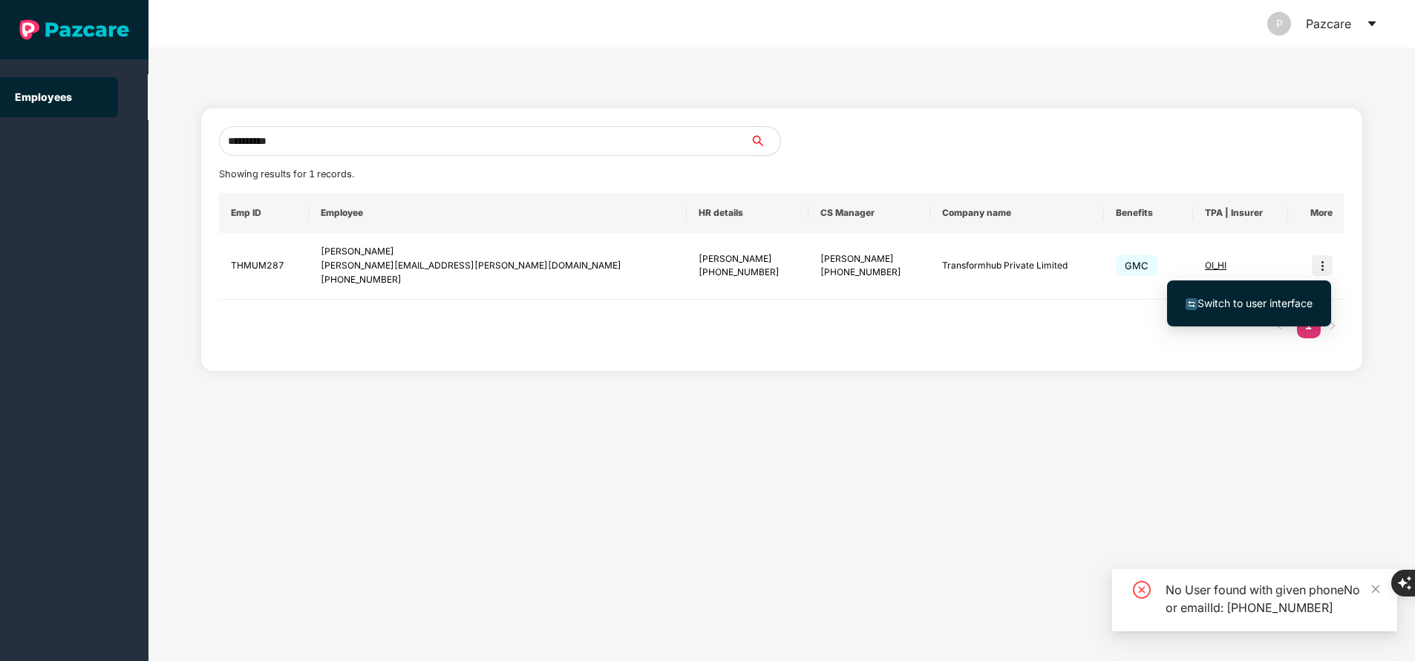
click at [1255, 303] on span "Switch to user interface" at bounding box center [1254, 303] width 115 height 13
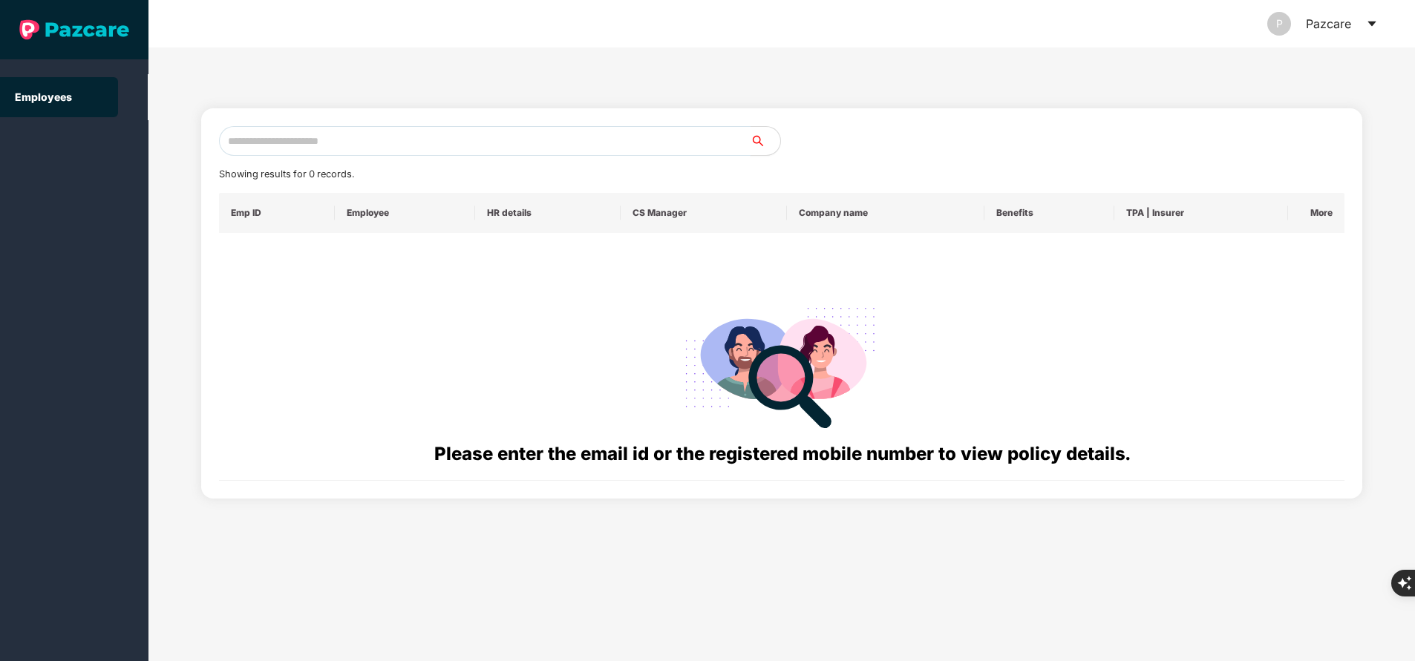
click at [404, 141] on input "text" at bounding box center [484, 141] width 531 height 30
paste input "**********"
click at [315, 141] on input "**********" at bounding box center [484, 141] width 531 height 30
type input "*"
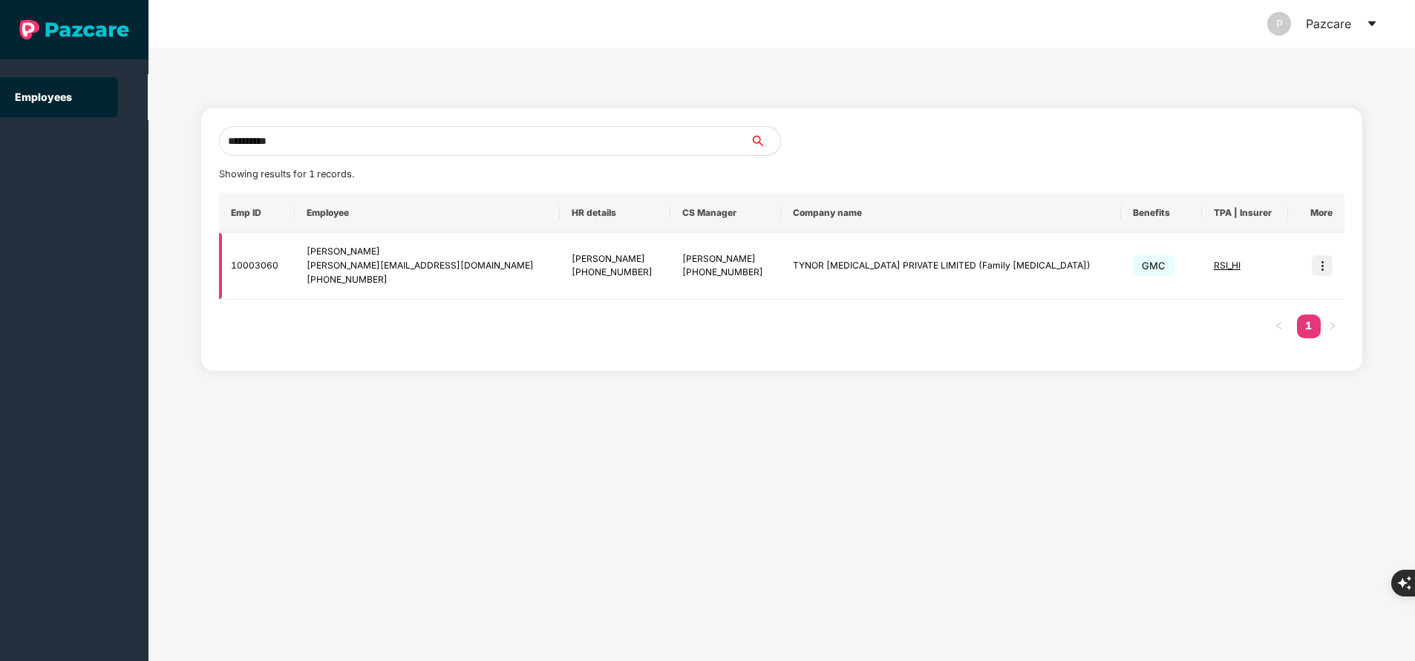
type input "**********"
click at [1324, 269] on img at bounding box center [1321, 265] width 21 height 21
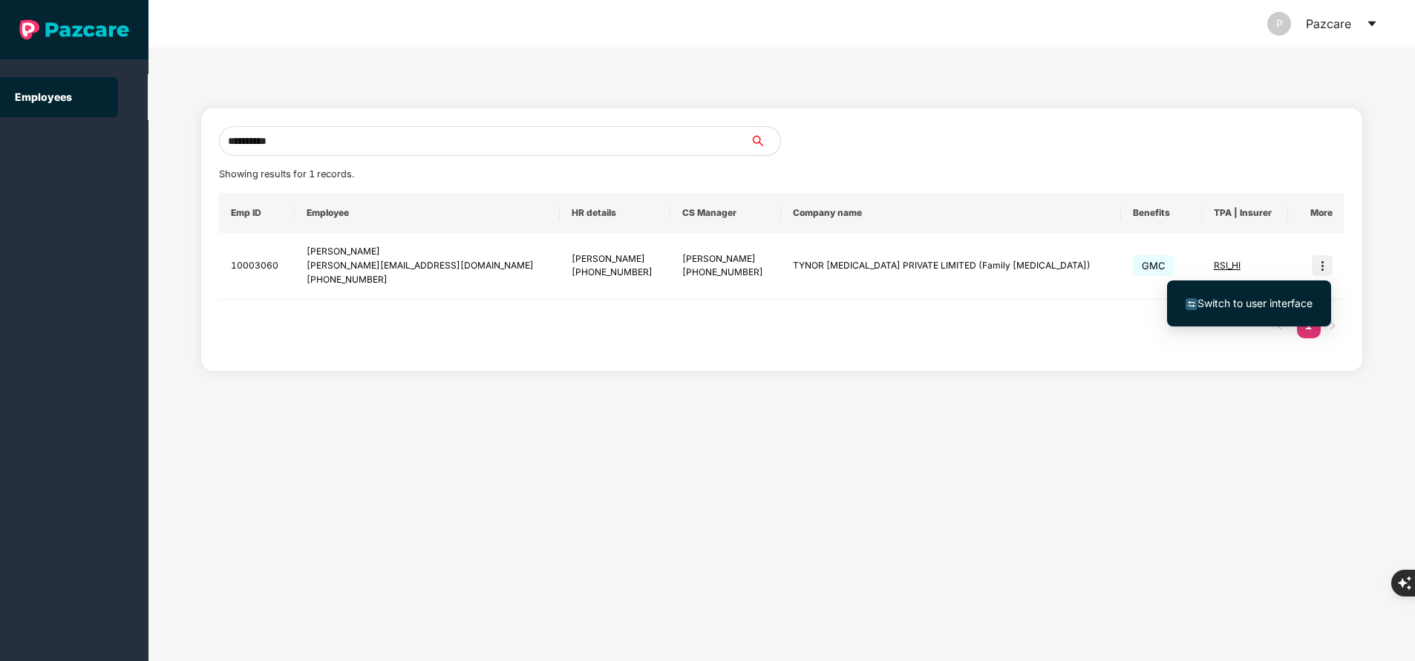
click at [1246, 312] on li "Switch to user interface" at bounding box center [1249, 303] width 164 height 31
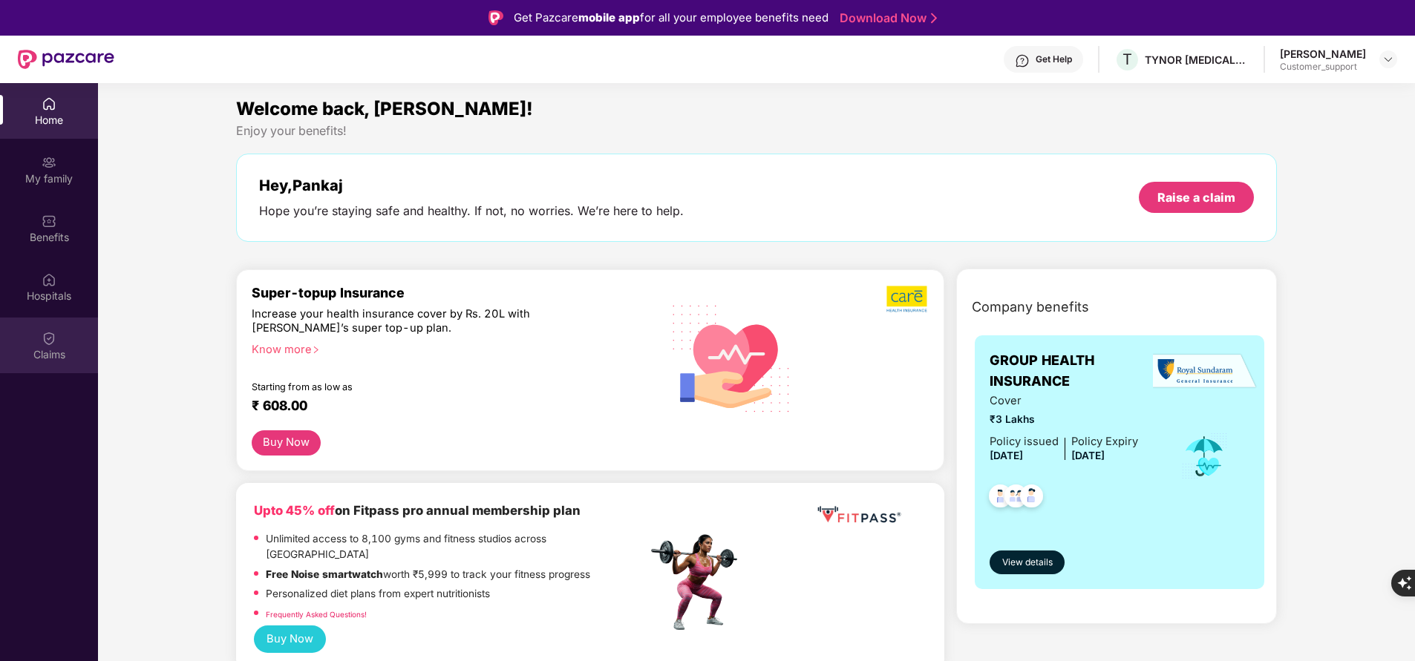
click at [60, 366] on div "Claims" at bounding box center [49, 346] width 98 height 56
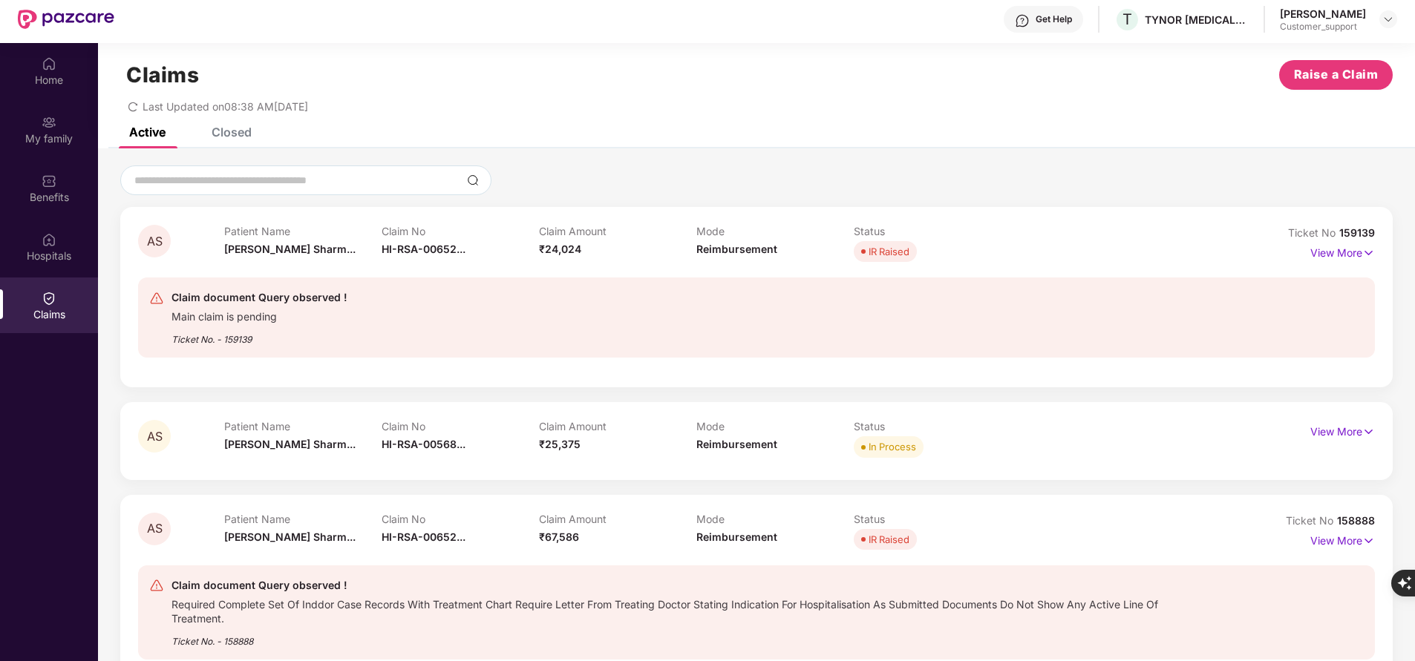
scroll to position [83, 0]
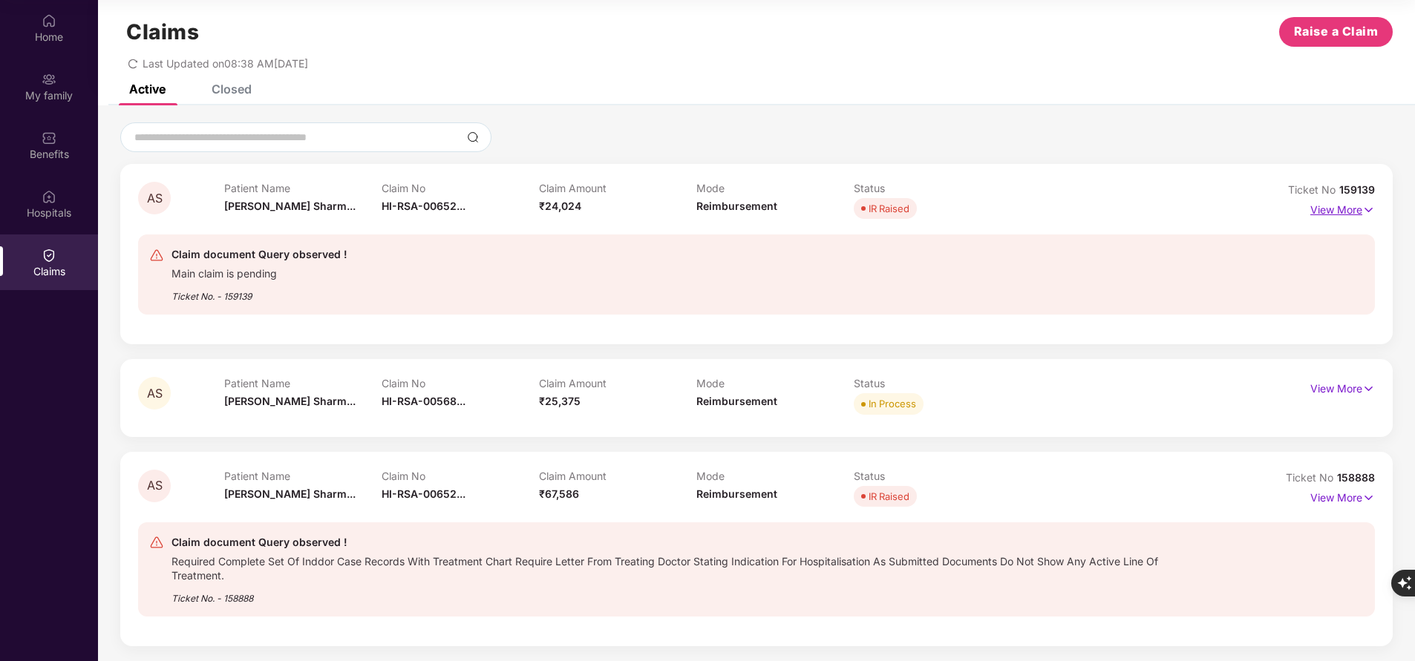
click at [1331, 210] on p "View More" at bounding box center [1342, 208] width 65 height 20
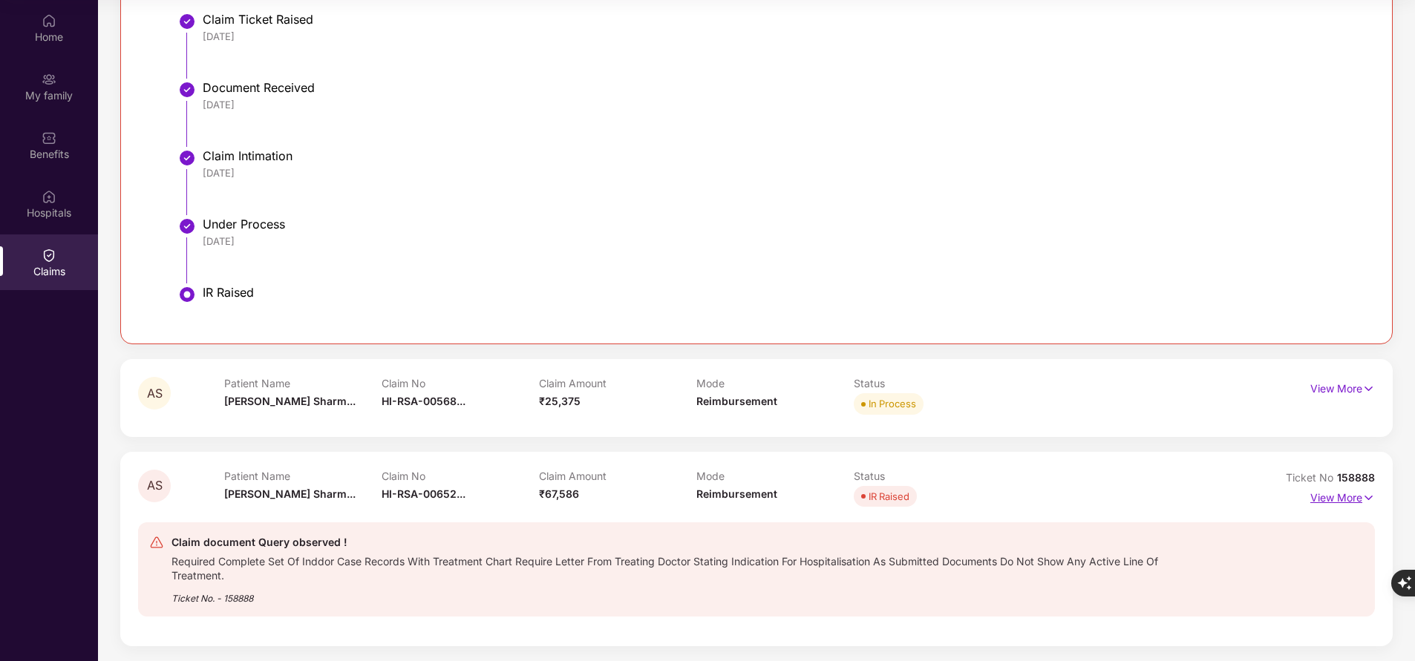
click at [1346, 499] on p "View More" at bounding box center [1342, 496] width 65 height 20
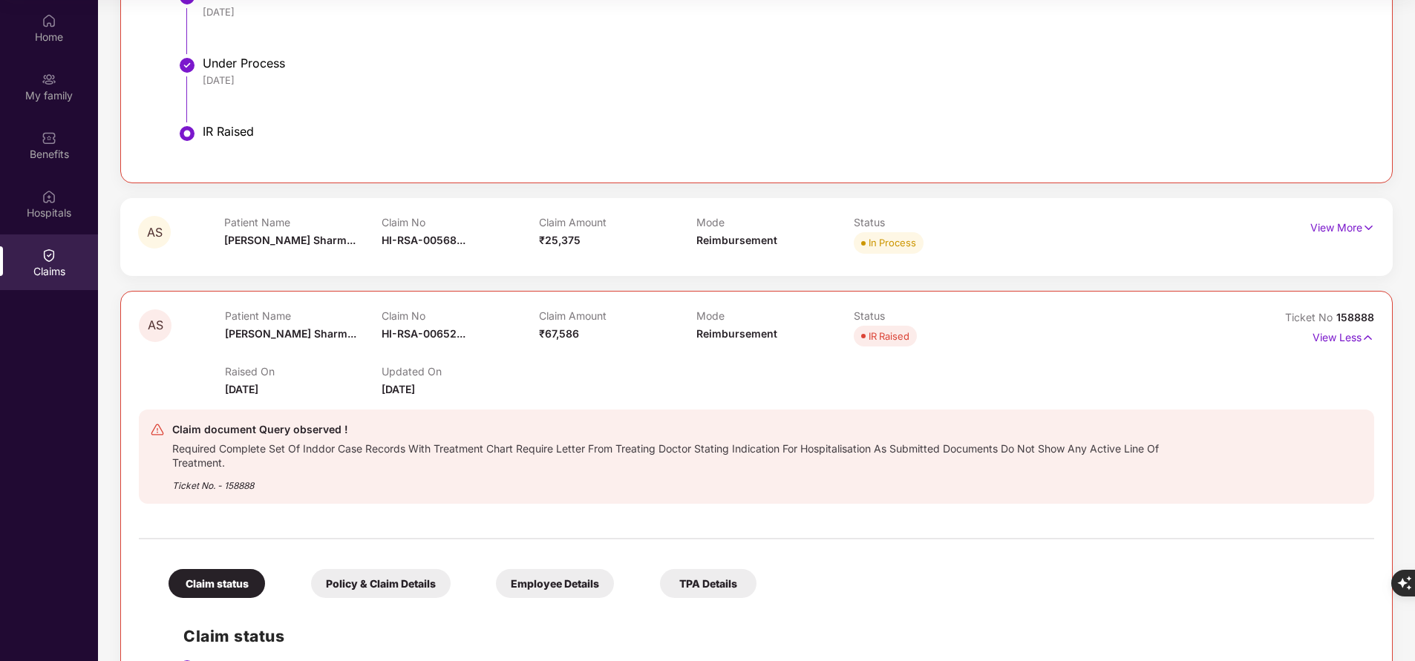
scroll to position [679, 0]
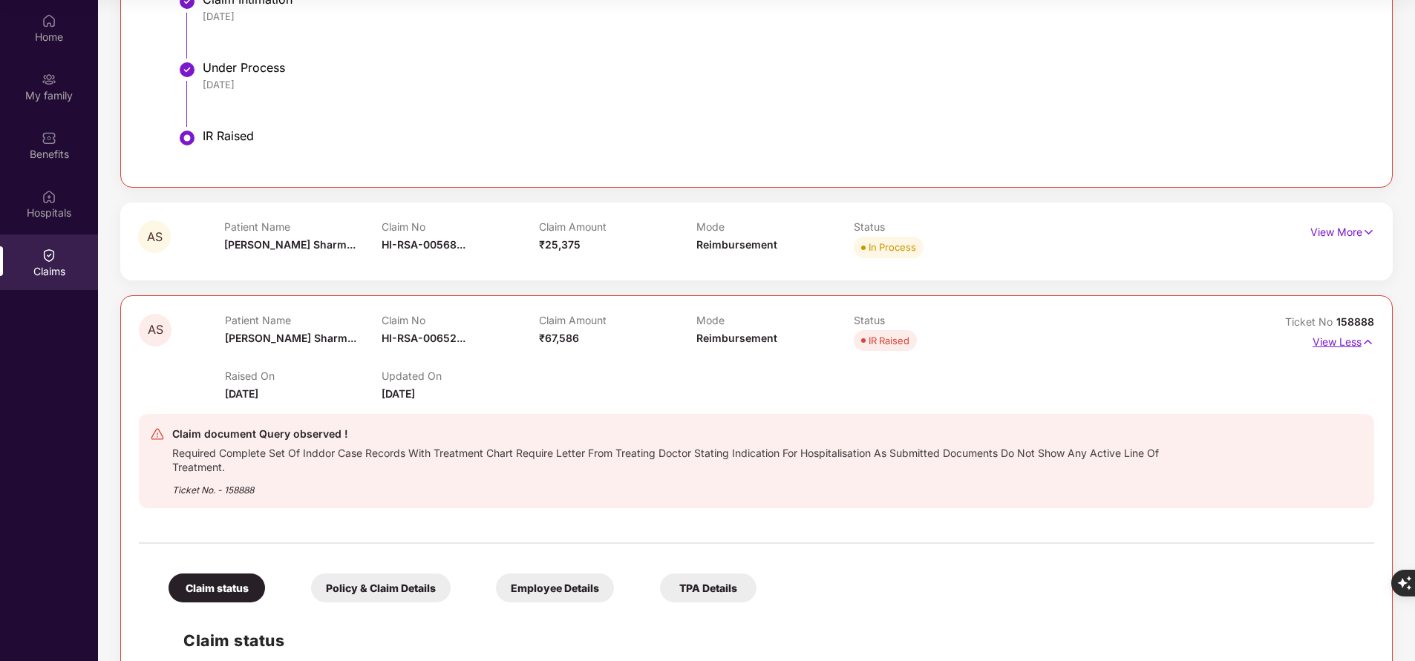
click at [1326, 344] on p "View Less" at bounding box center [1343, 340] width 62 height 20
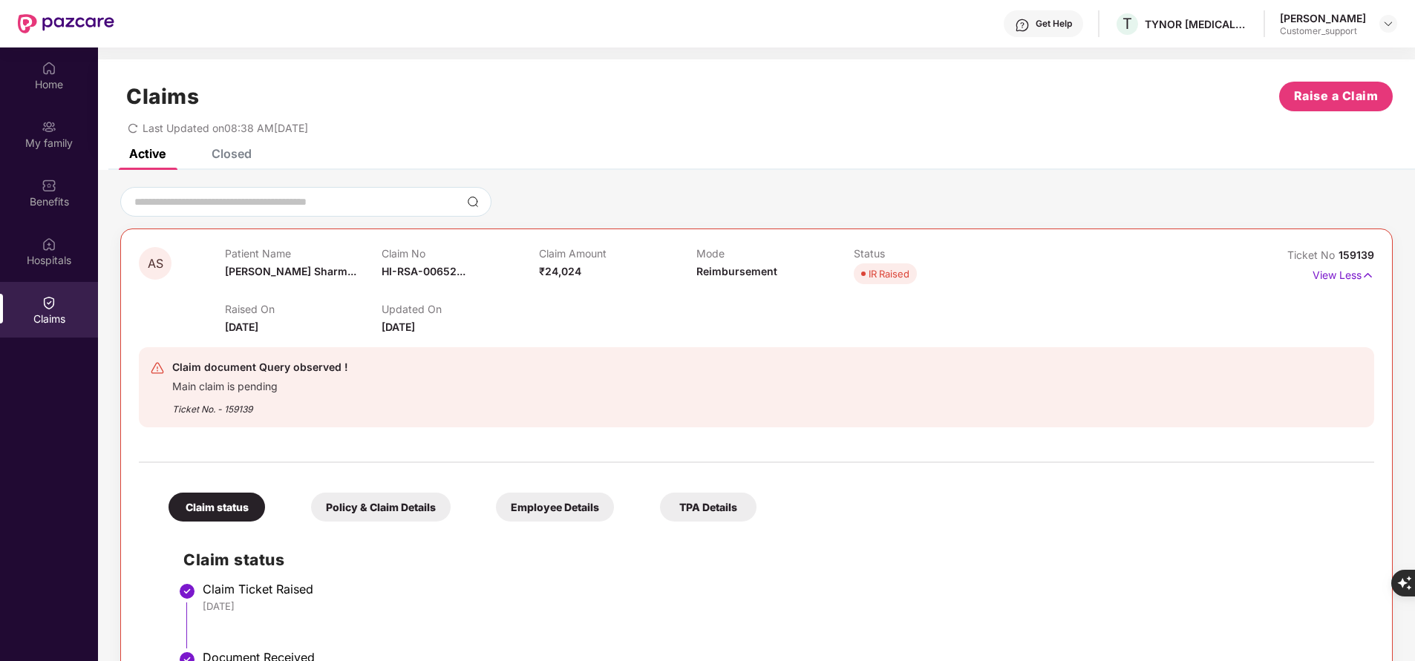
scroll to position [25, 0]
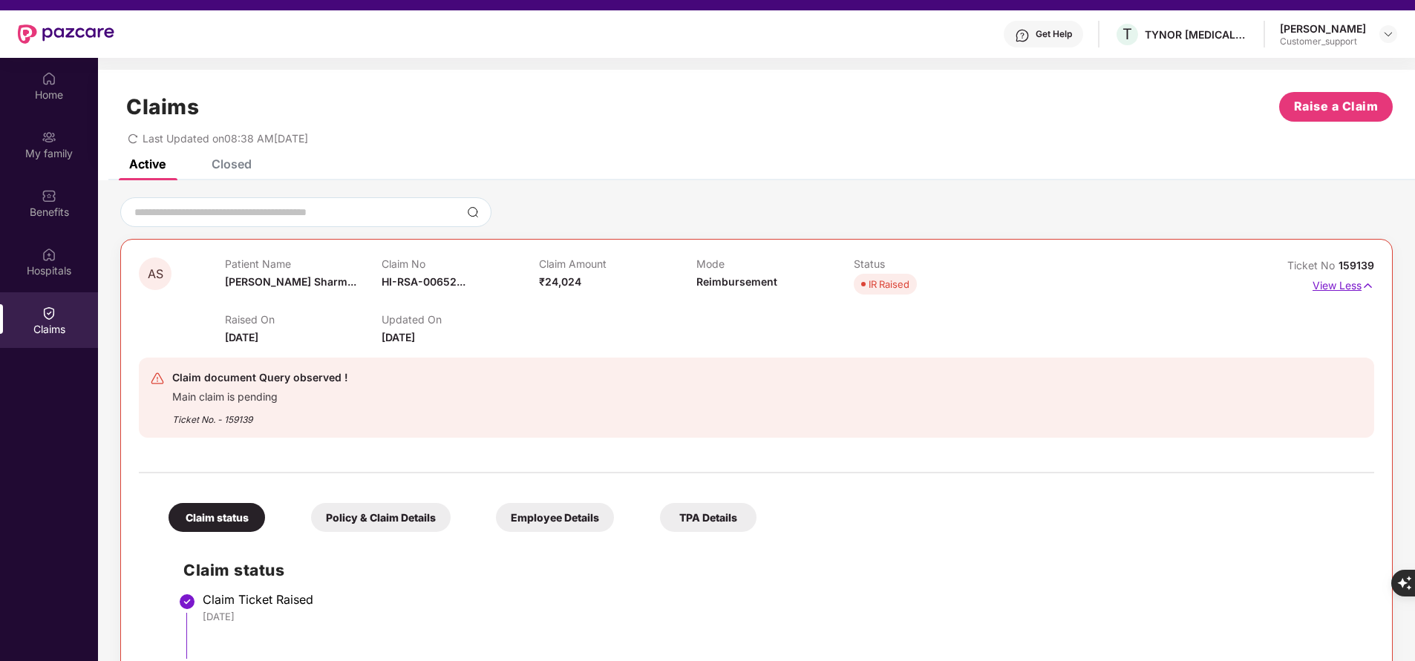
click at [1328, 282] on p "View Less" at bounding box center [1343, 284] width 62 height 20
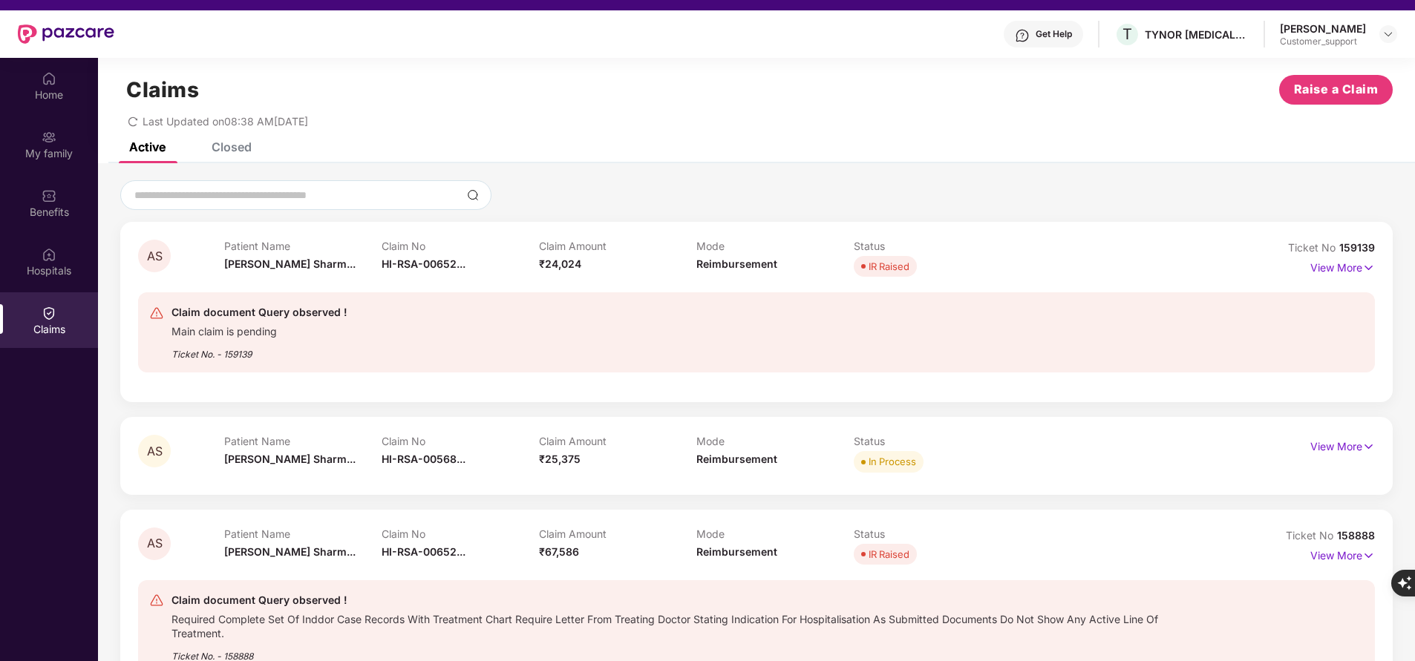
scroll to position [83, 0]
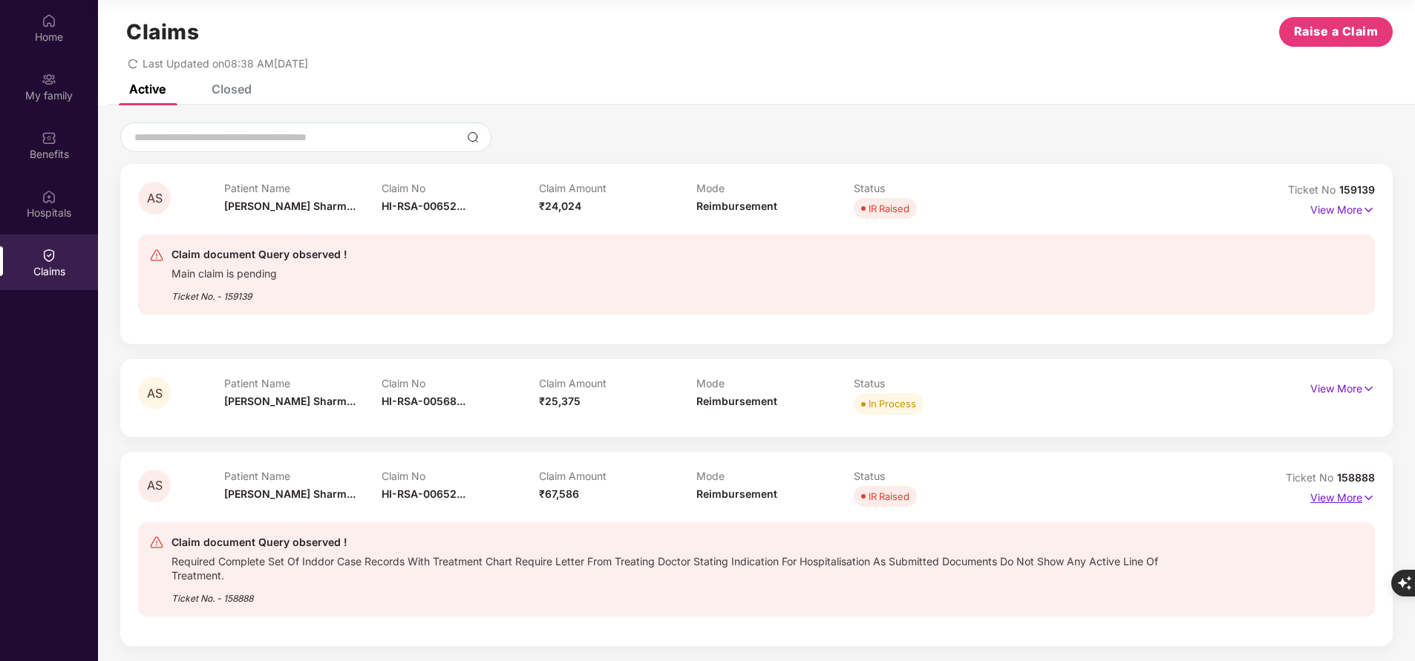
click at [1328, 497] on p "View More" at bounding box center [1342, 496] width 65 height 20
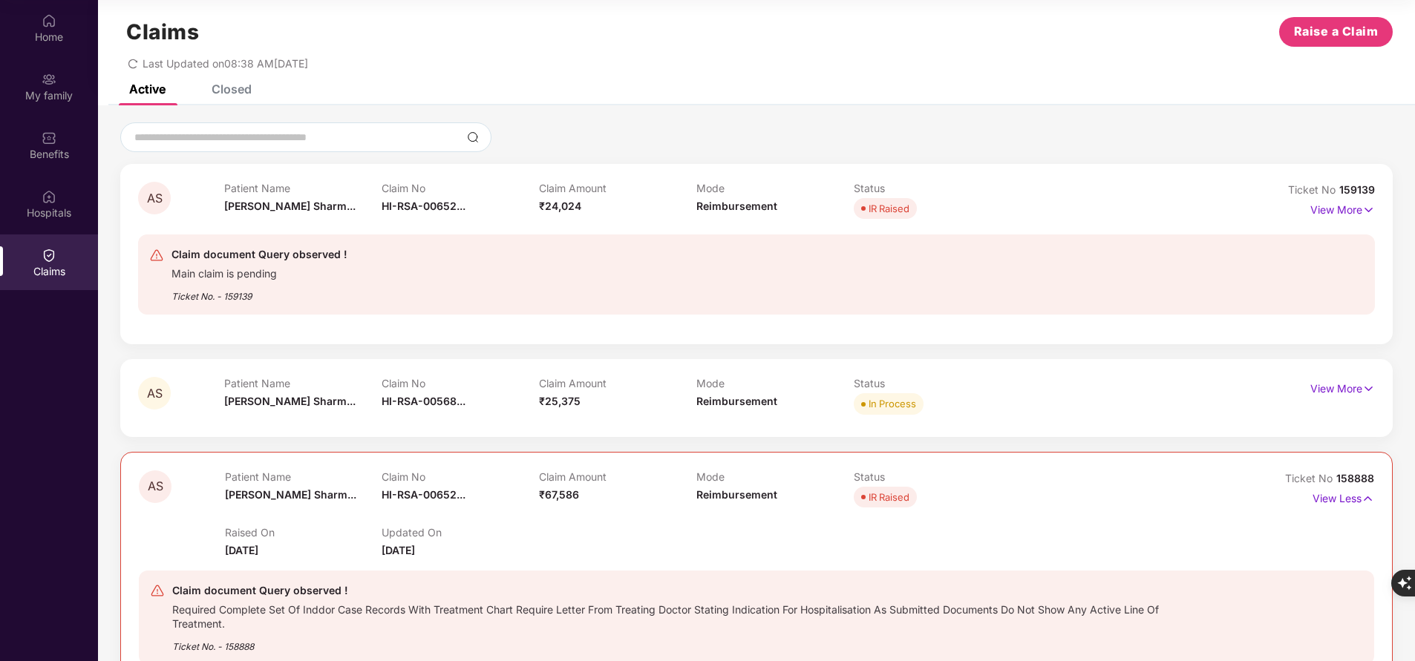
scroll to position [281, 0]
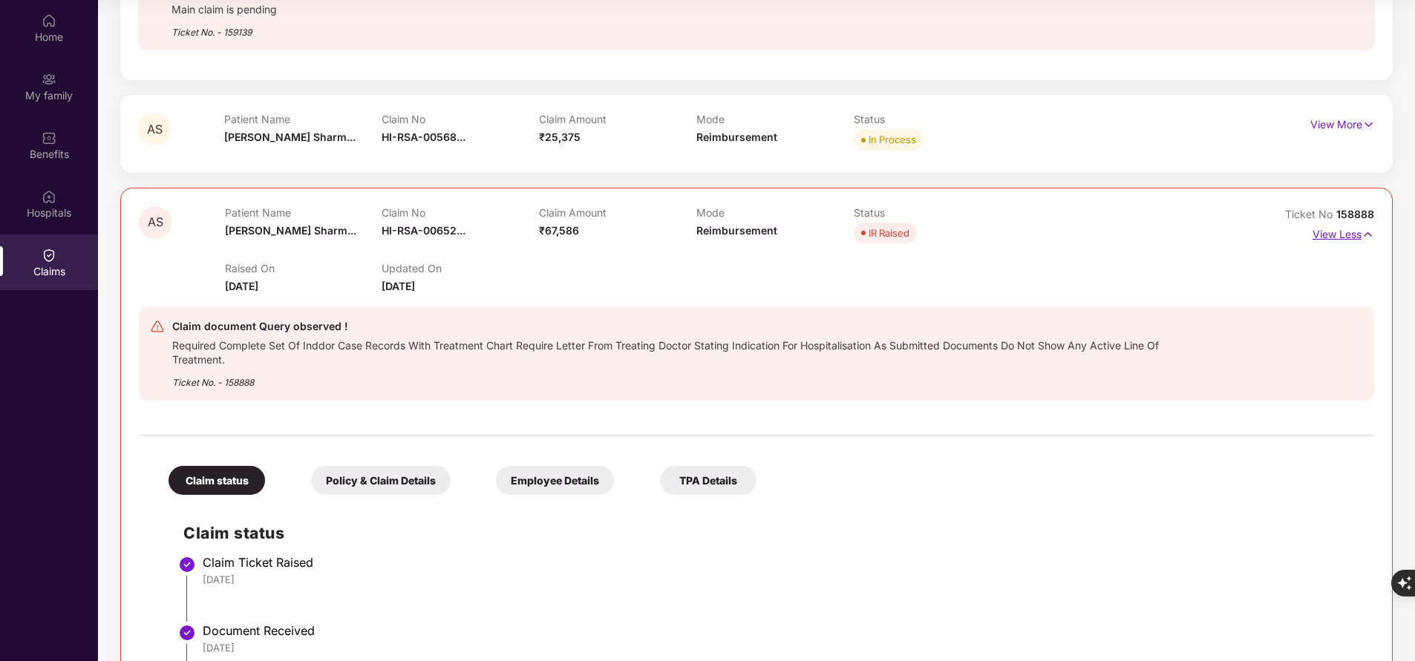
click at [1335, 235] on p "View Less" at bounding box center [1343, 233] width 62 height 20
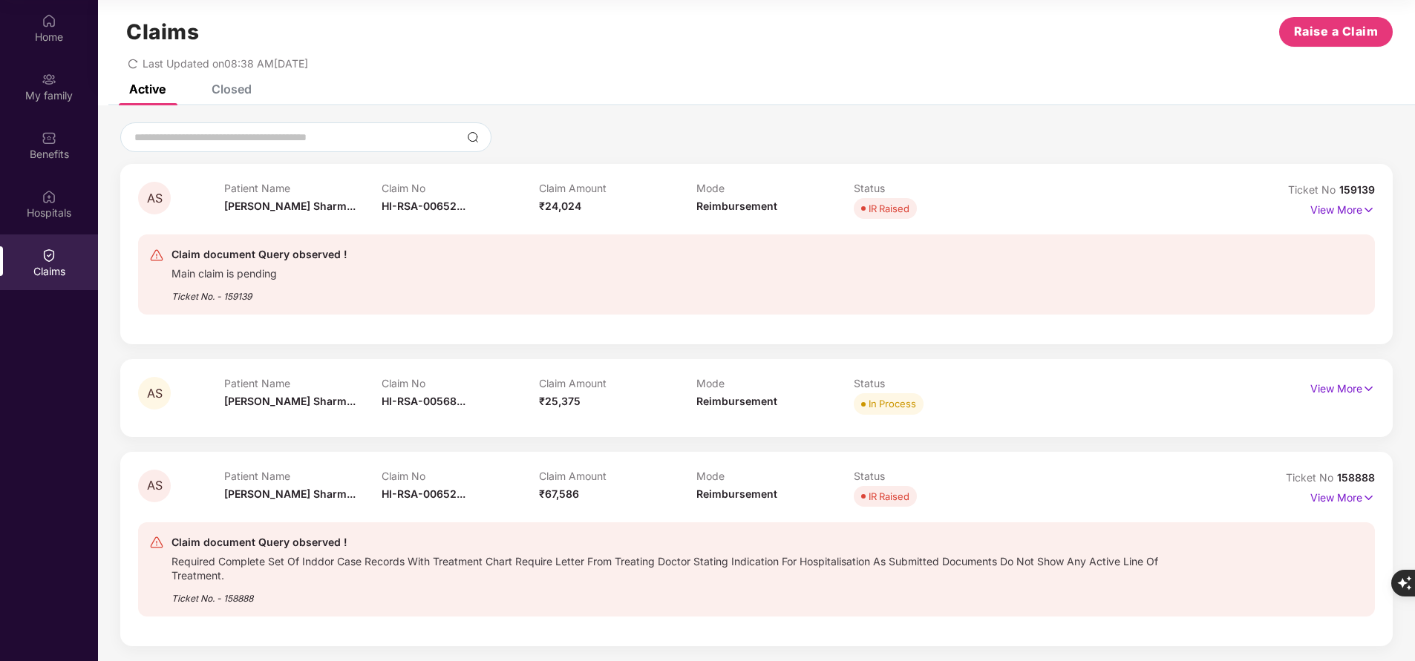
scroll to position [0, 0]
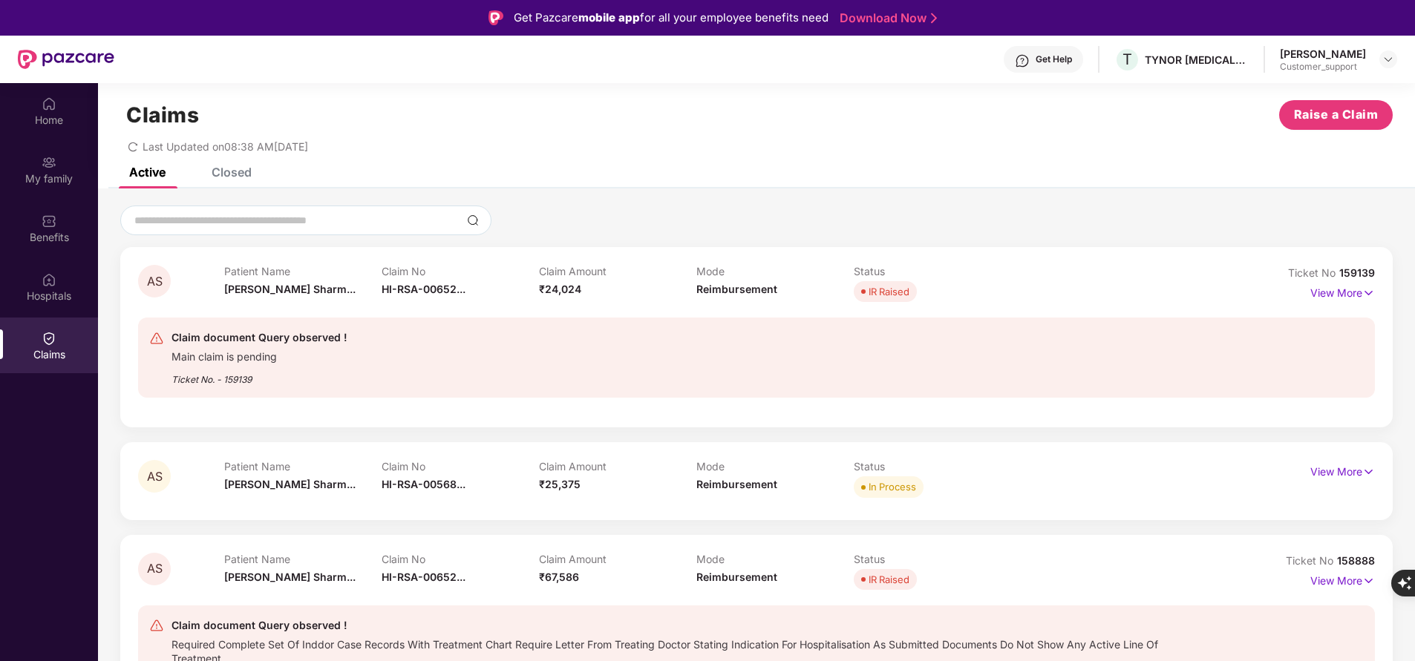
click at [230, 174] on div "Closed" at bounding box center [232, 172] width 40 height 15
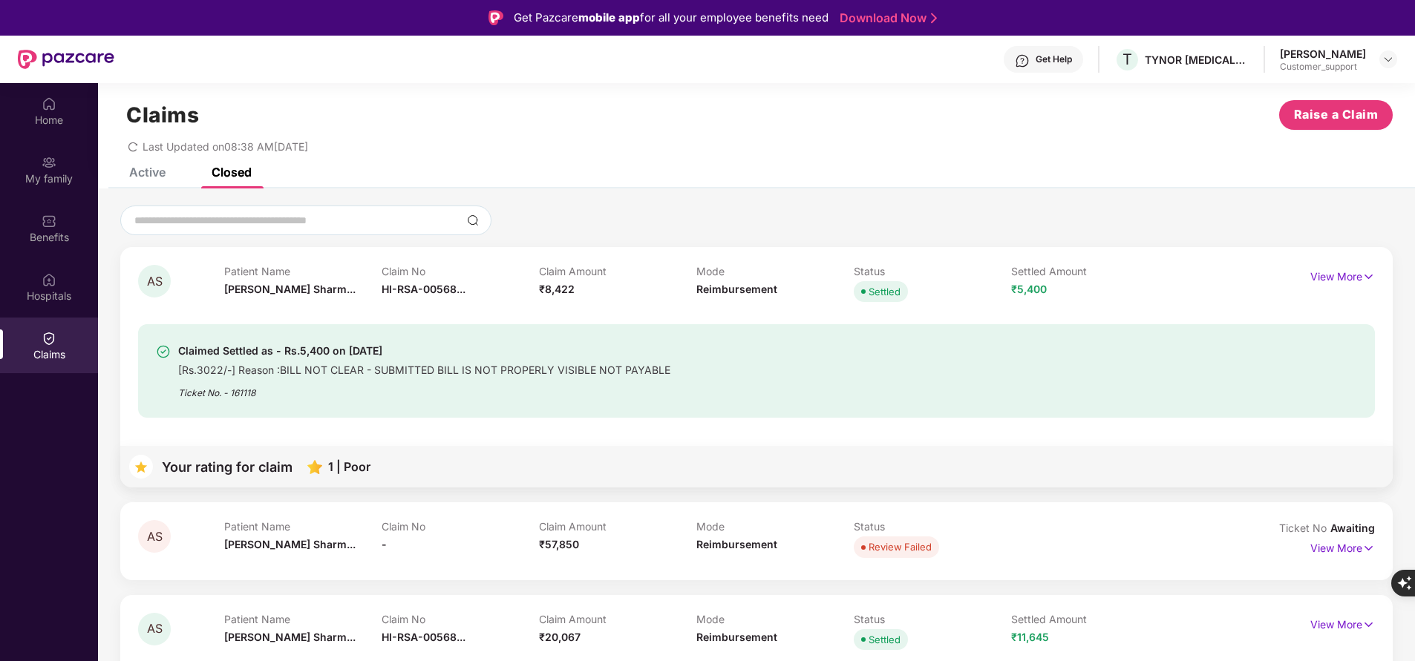
click at [142, 174] on div "Active" at bounding box center [147, 172] width 36 height 15
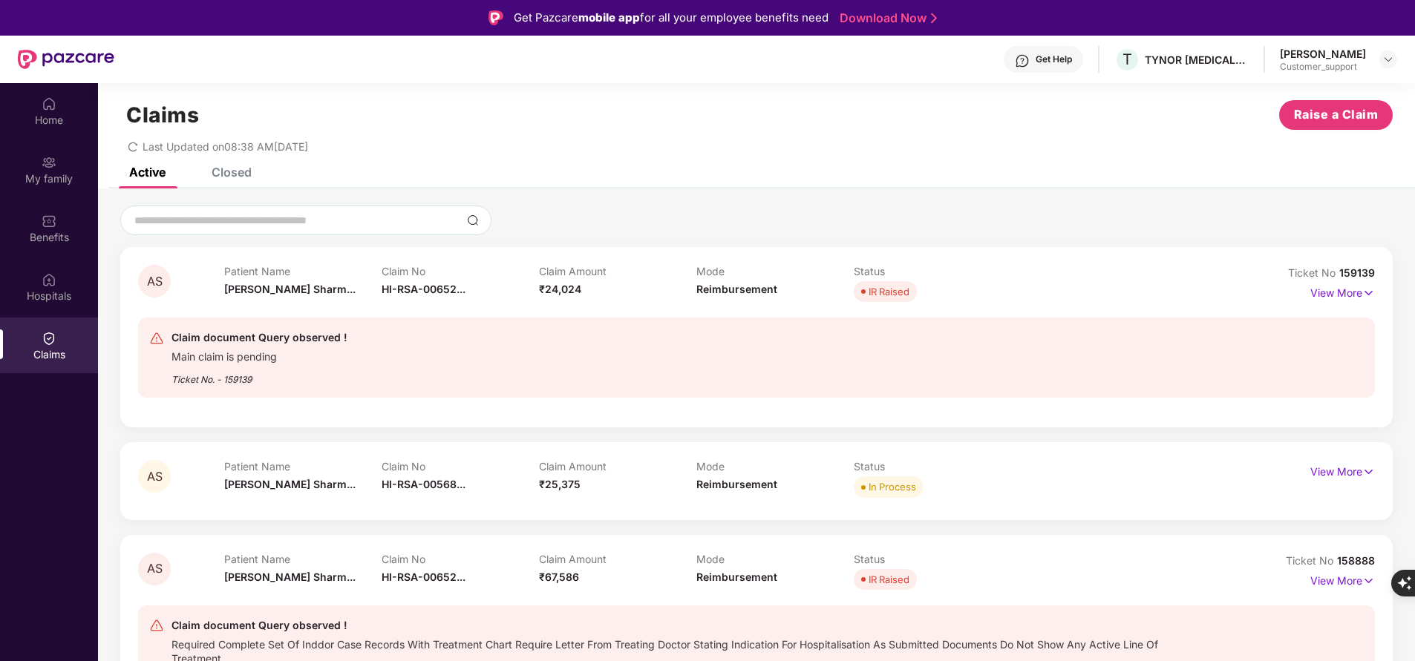
scroll to position [83, 0]
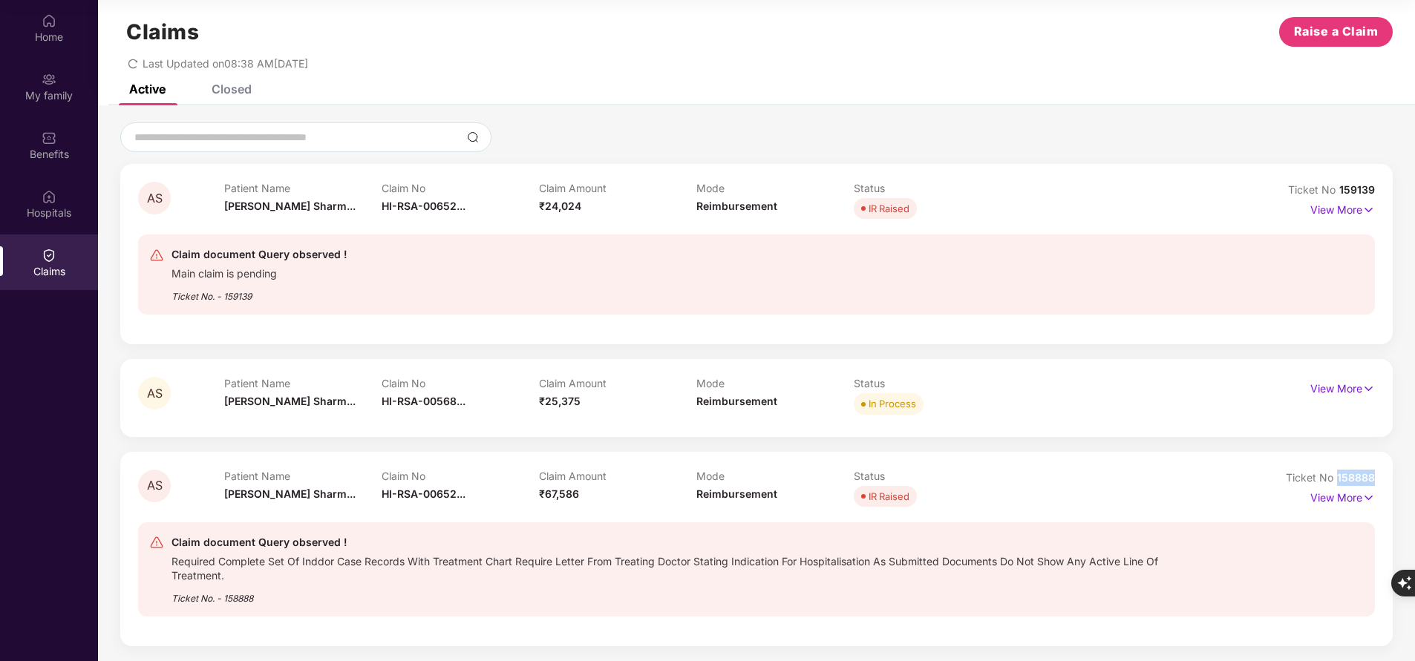
drag, startPoint x: 1331, startPoint y: 474, endPoint x: 1415, endPoint y: 468, distance: 83.3
click at [1414, 469] on html "Get Pazcare mobile app for all your employee benefits need Download Now Get Hel…" at bounding box center [707, 247] width 1415 height 661
copy span "158888"
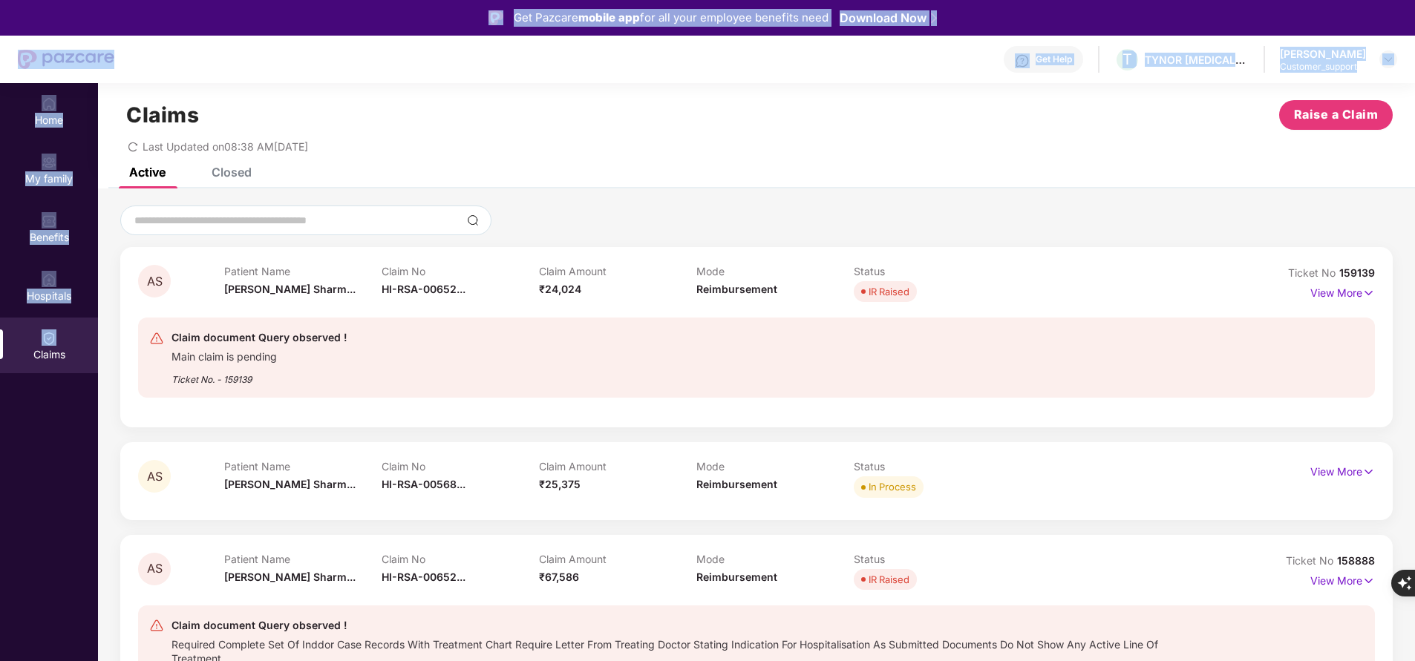
scroll to position [0, 0]
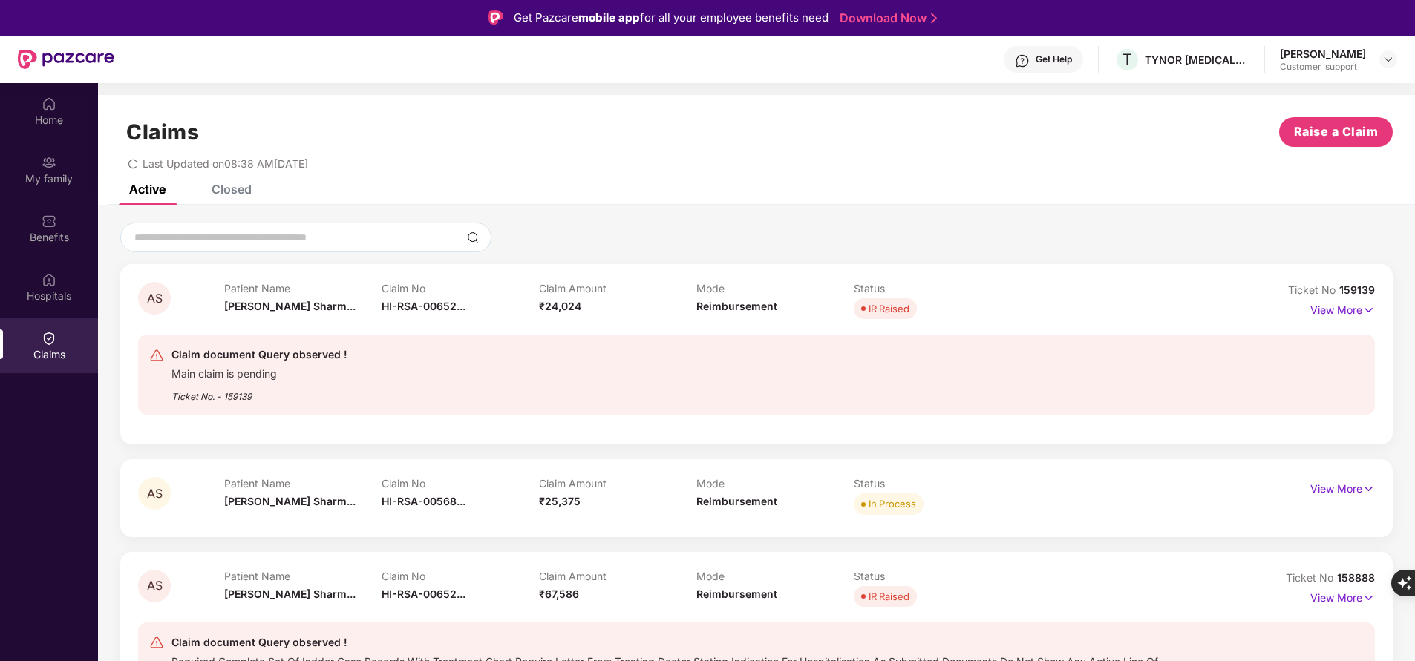
drag, startPoint x: 22, startPoint y: 412, endPoint x: -3, endPoint y: 571, distance: 161.4
click at [0, 571] on html "Get Pazcare mobile app for all your employee benefits need Download Now Get Hel…" at bounding box center [707, 330] width 1415 height 661
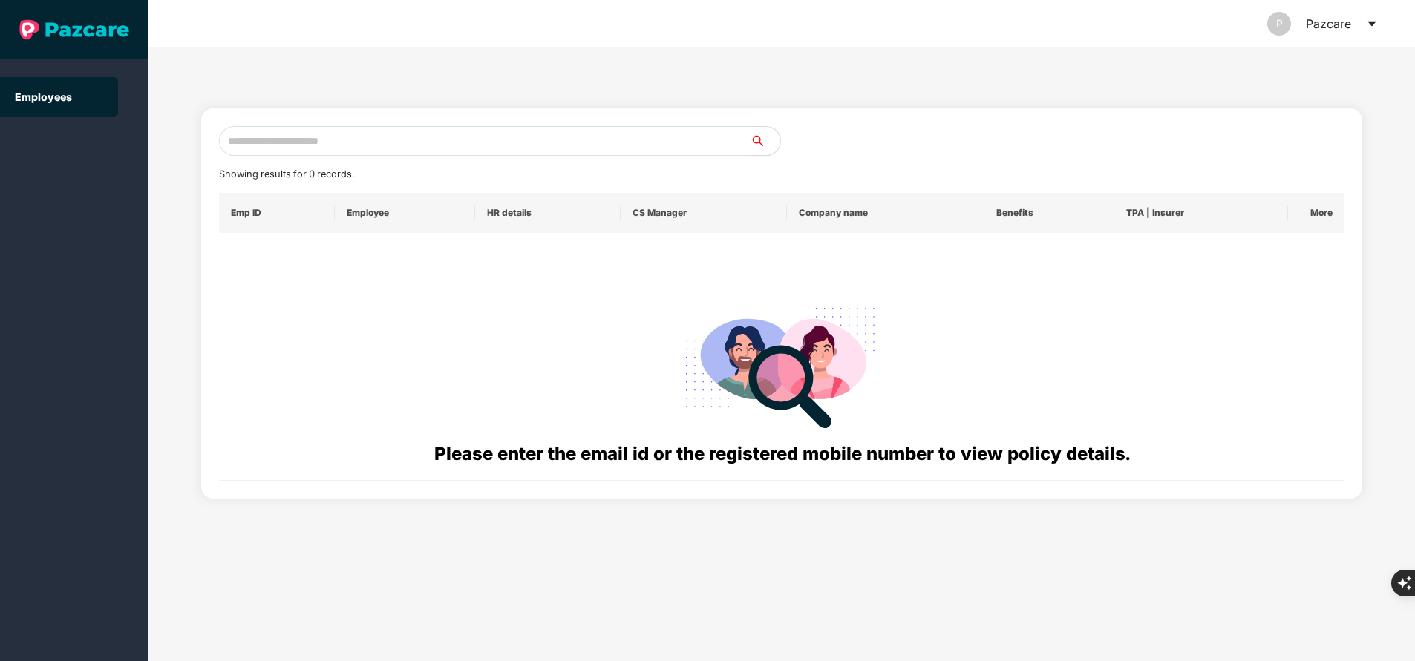
click at [419, 145] on input "text" at bounding box center [484, 141] width 531 height 30
paste input "**********"
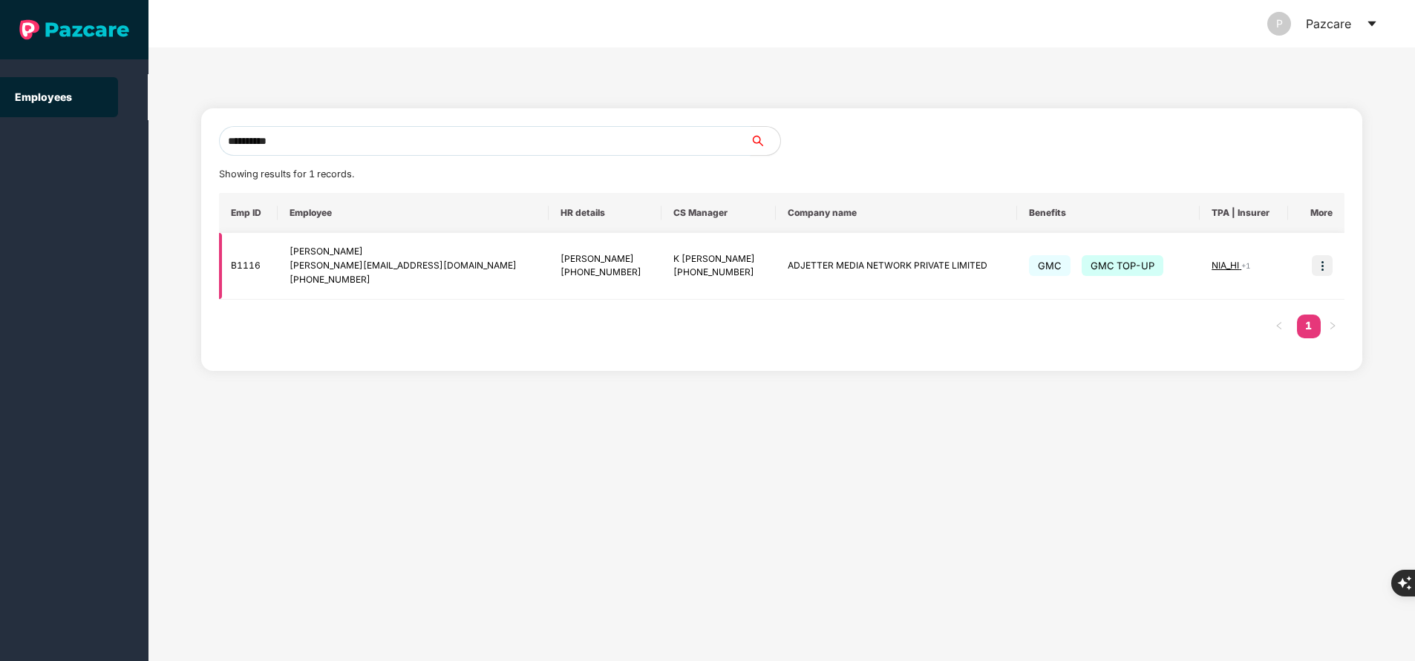
type input "**********"
click at [1324, 261] on img at bounding box center [1321, 265] width 21 height 21
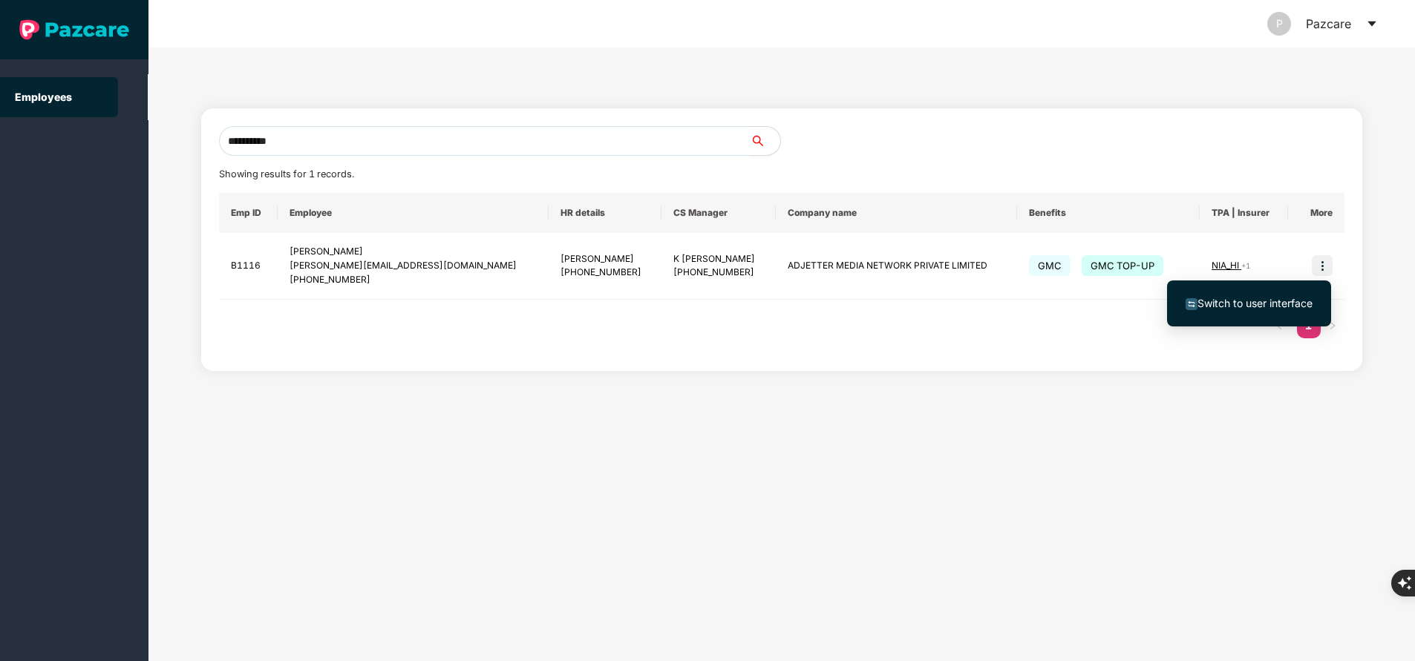
click at [1250, 303] on span "Switch to user interface" at bounding box center [1254, 303] width 115 height 13
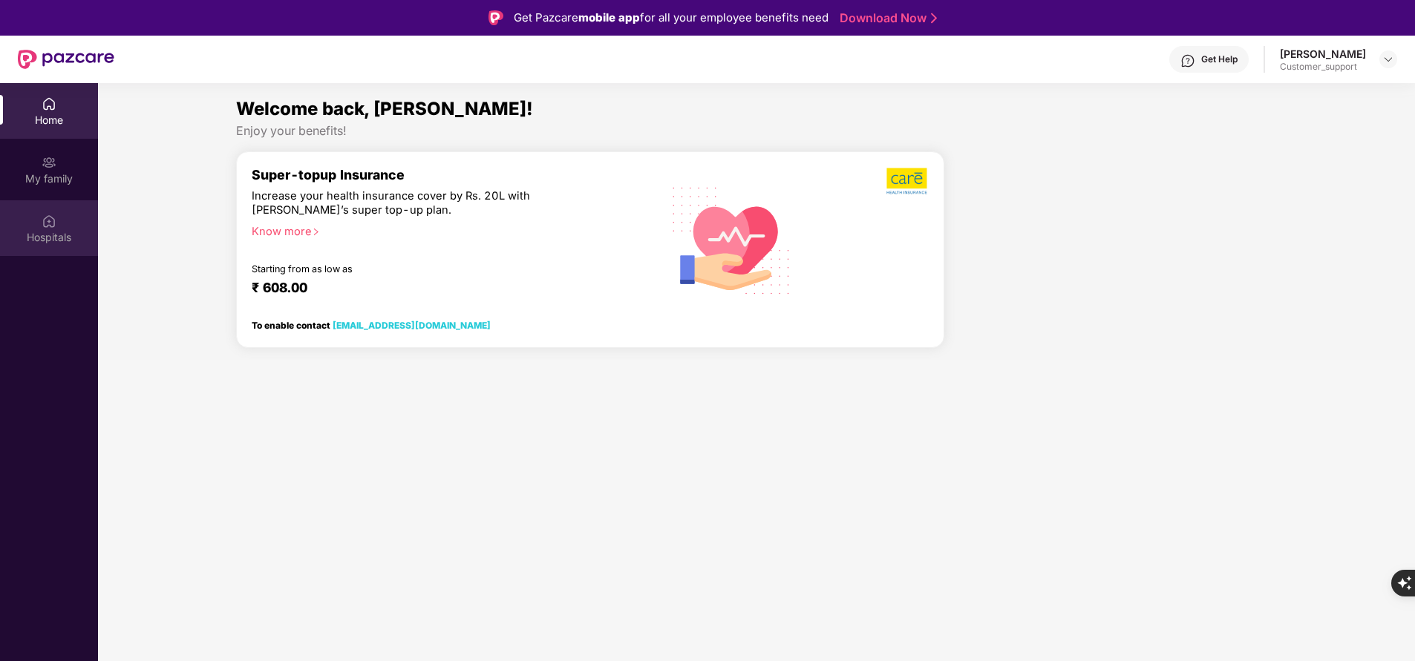
click at [39, 228] on div "Hospitals" at bounding box center [49, 228] width 98 height 56
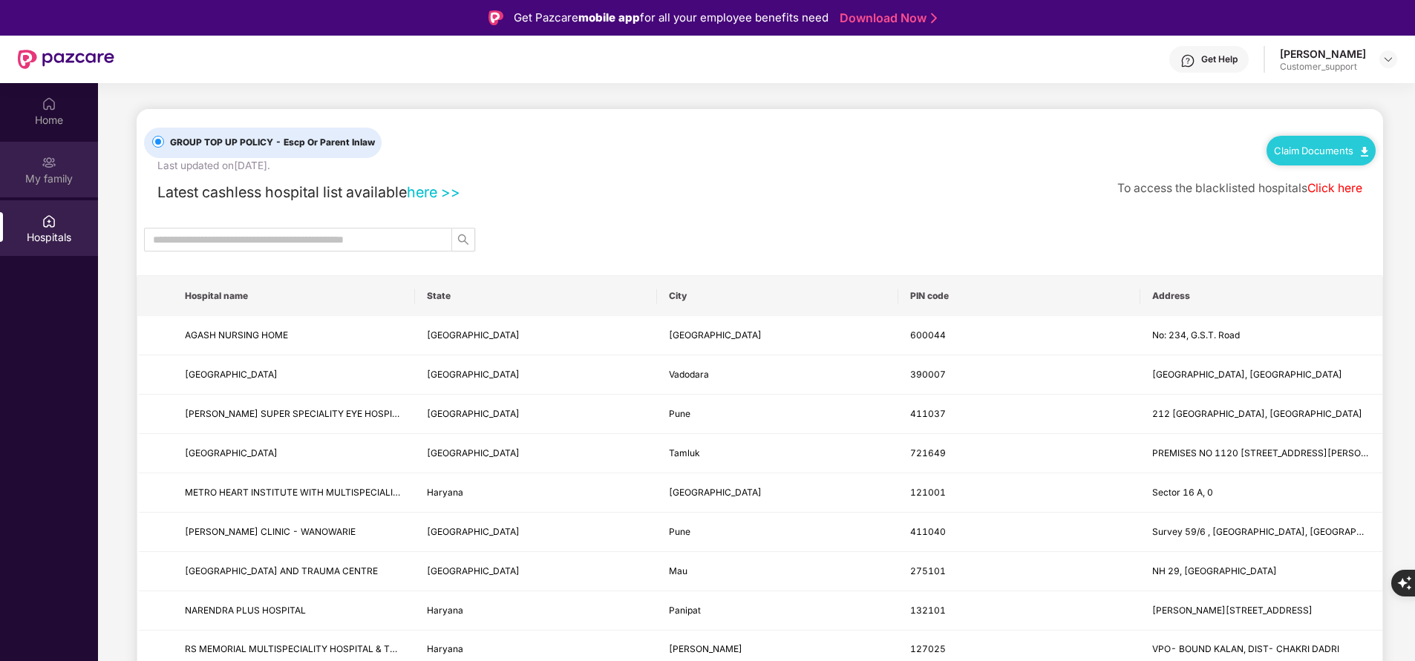
click at [44, 180] on div "My family" at bounding box center [49, 178] width 98 height 15
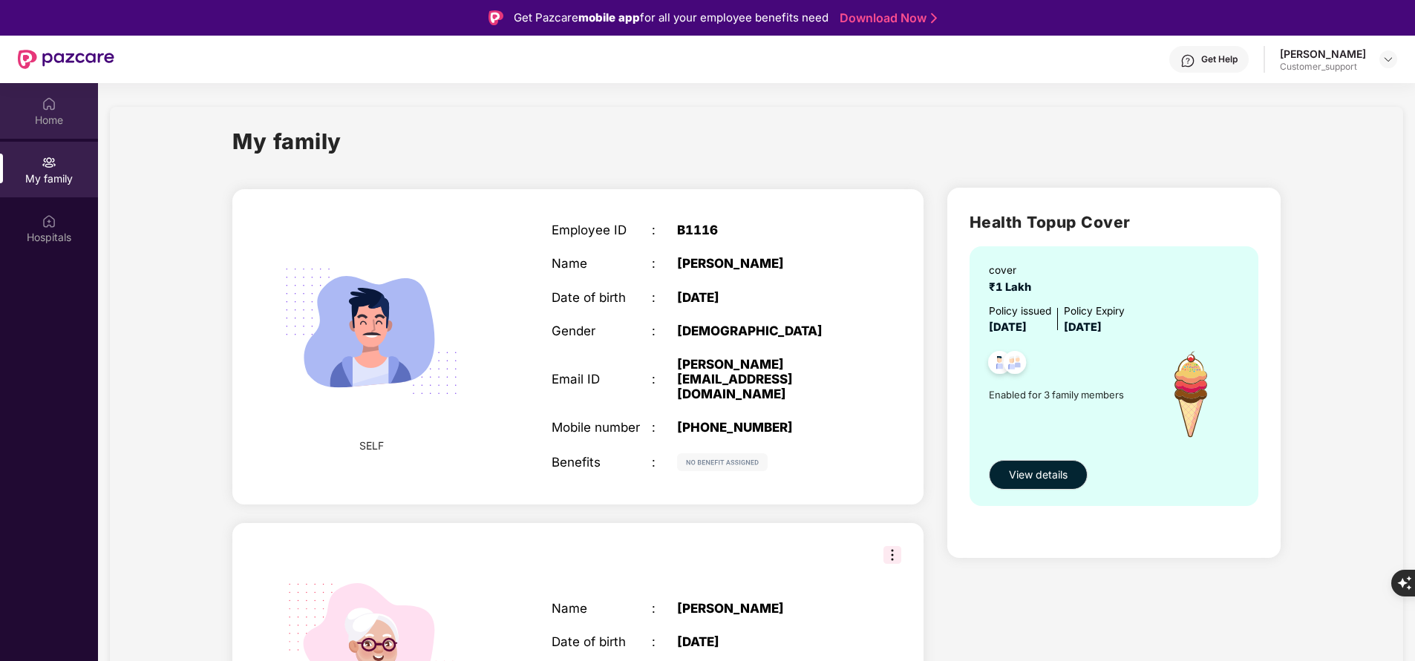
click at [50, 122] on div "Home" at bounding box center [49, 120] width 98 height 15
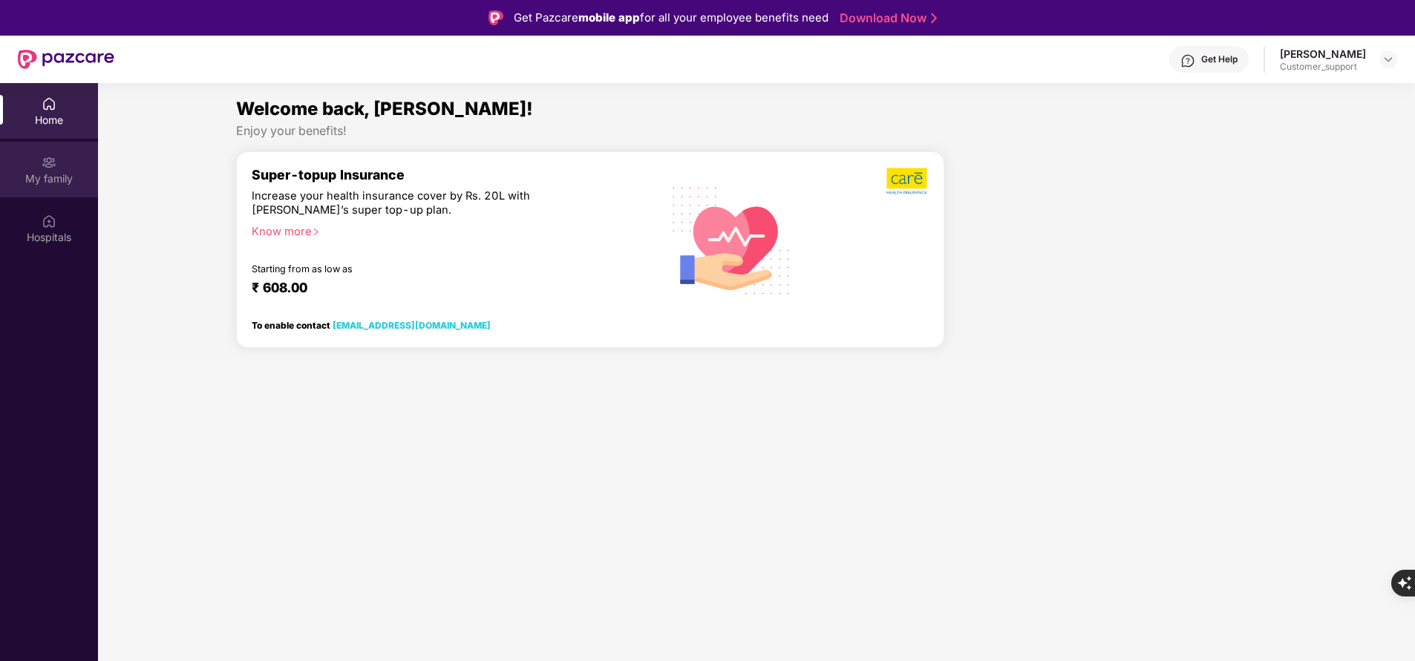
click at [64, 171] on div "My family" at bounding box center [49, 178] width 98 height 15
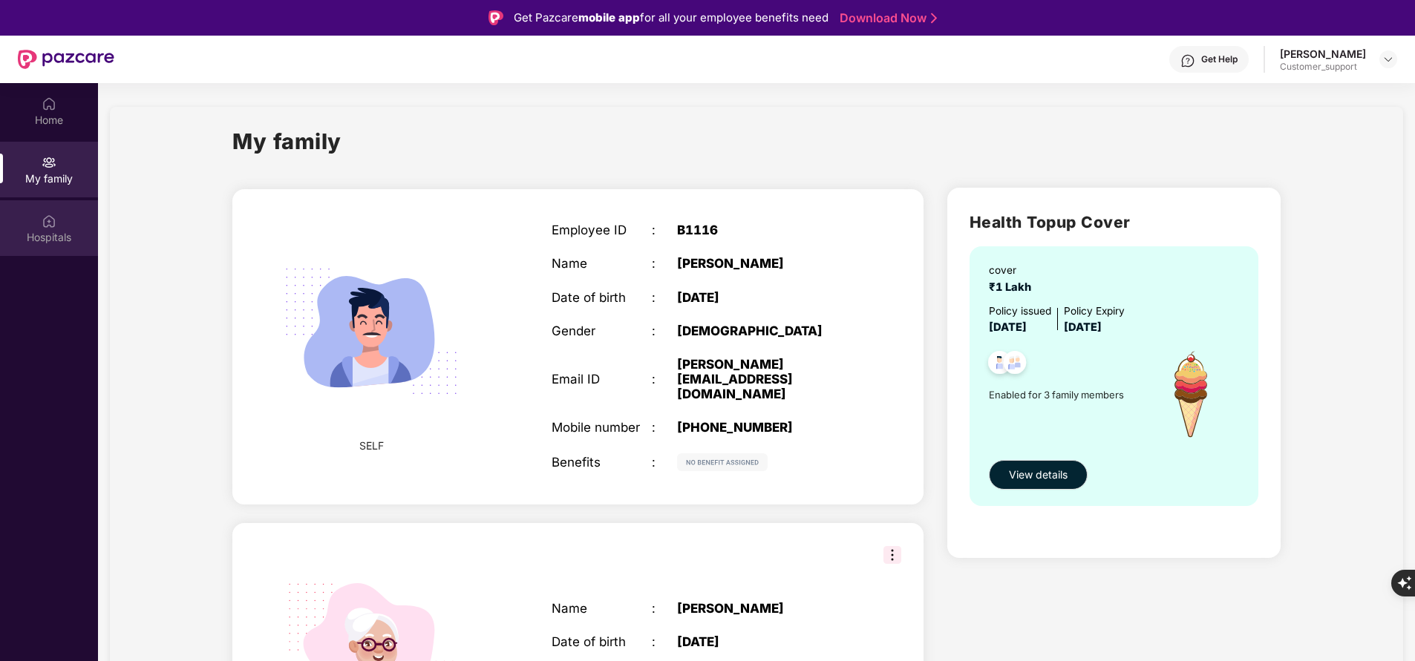
click at [44, 221] on img at bounding box center [49, 221] width 15 height 15
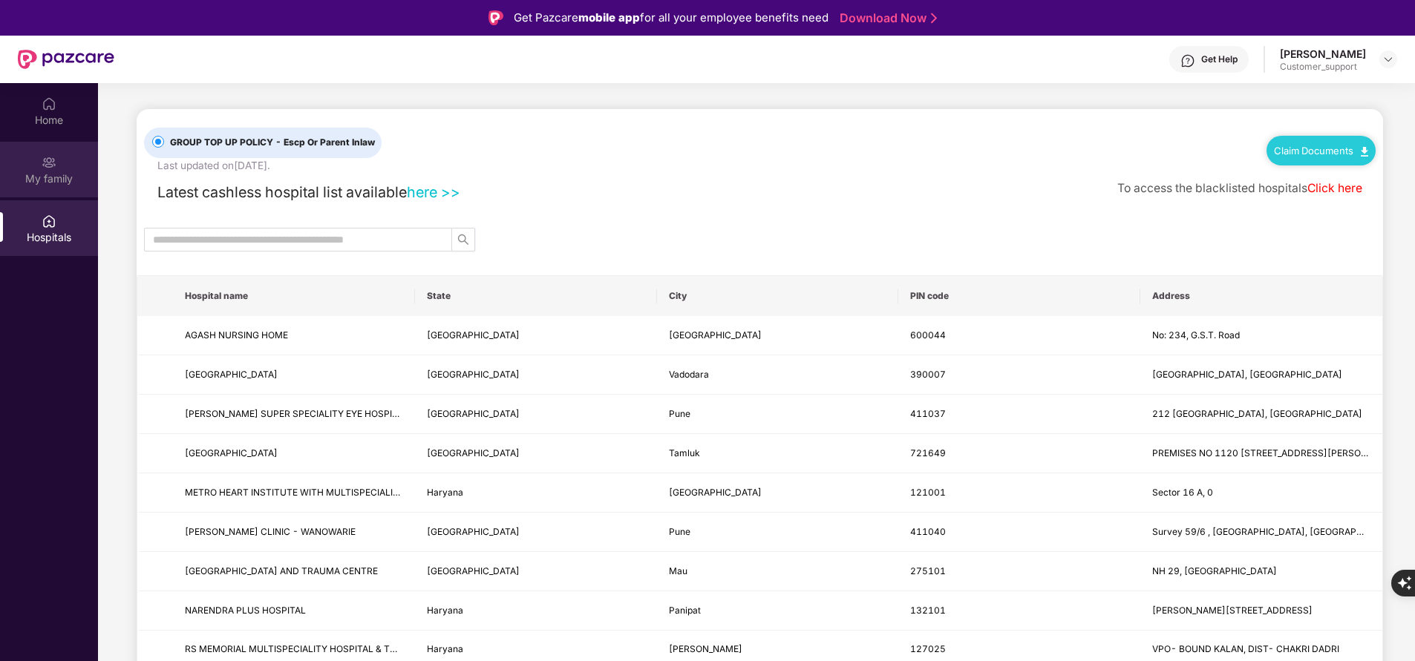
click at [38, 166] on div "My family" at bounding box center [49, 170] width 98 height 56
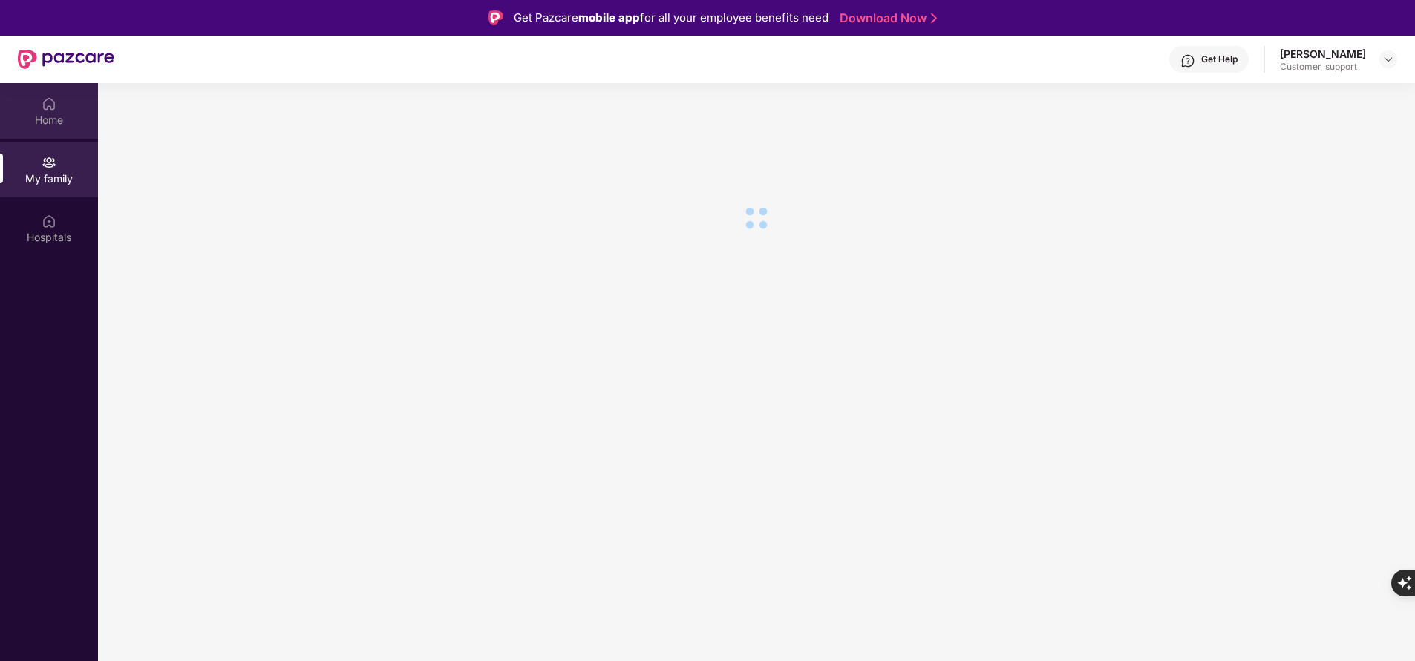
click at [56, 125] on div "Home" at bounding box center [49, 120] width 98 height 15
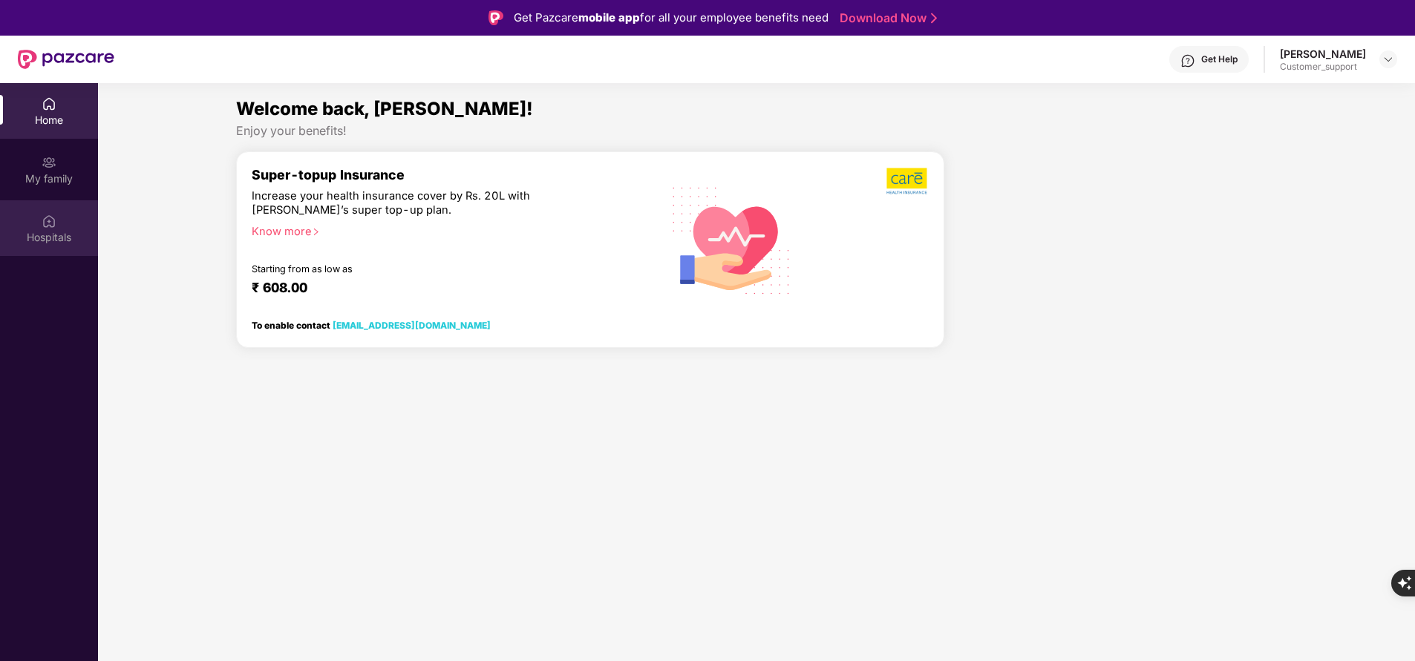
click at [53, 217] on img at bounding box center [49, 221] width 15 height 15
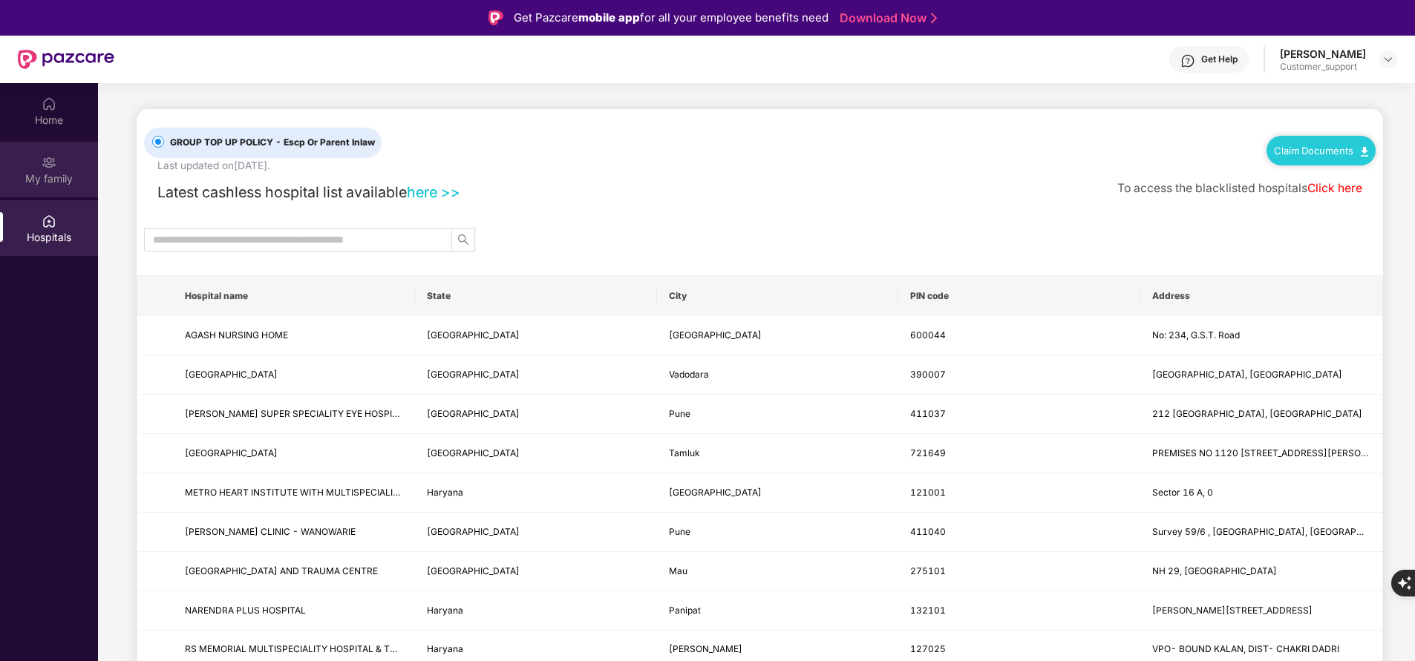
click at [33, 171] on div "My family" at bounding box center [49, 178] width 98 height 15
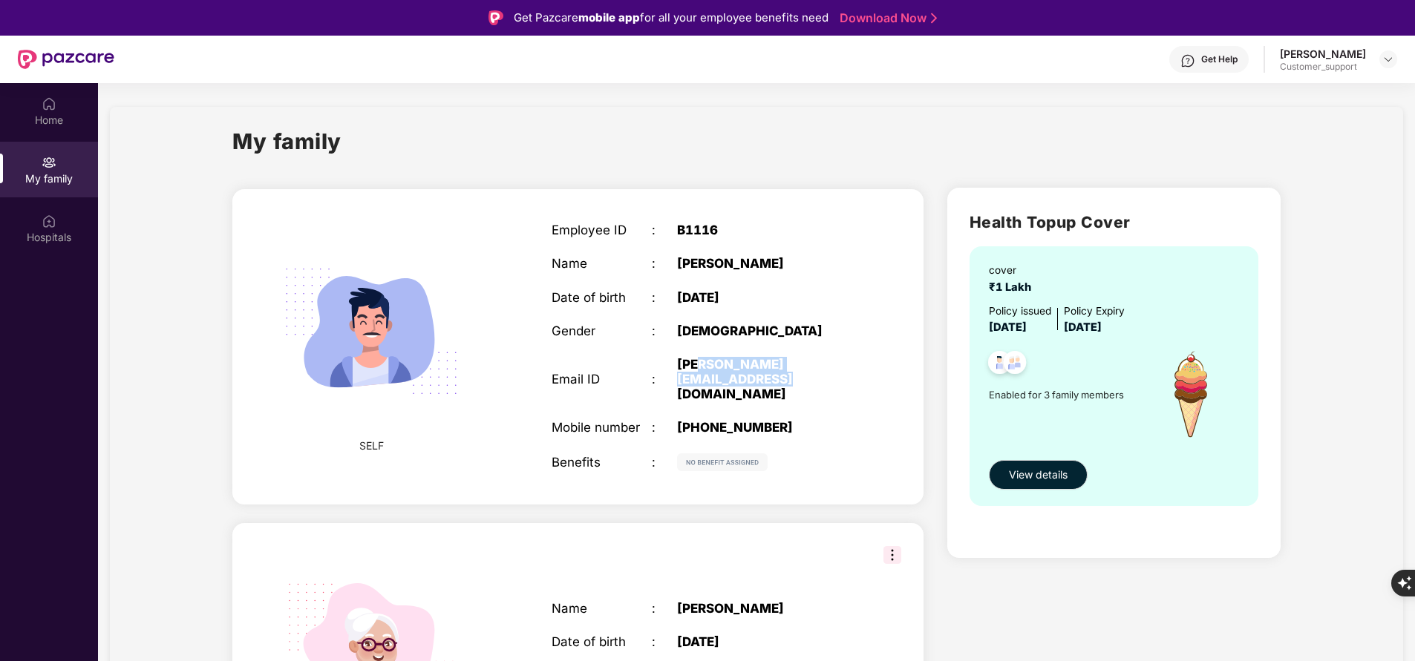
drag, startPoint x: 703, startPoint y: 367, endPoint x: 725, endPoint y: 387, distance: 29.5
click at [725, 387] on div "[PERSON_NAME][EMAIL_ADDRESS][DOMAIN_NAME]" at bounding box center [764, 379] width 175 height 45
drag, startPoint x: 678, startPoint y: 361, endPoint x: 735, endPoint y: 384, distance: 61.6
click at [735, 384] on div "[PERSON_NAME][EMAIL_ADDRESS][DOMAIN_NAME]" at bounding box center [764, 379] width 175 height 45
copy div "[PERSON_NAME][EMAIL_ADDRESS][DOMAIN_NAME]"
